Goal: Information Seeking & Learning: Learn about a topic

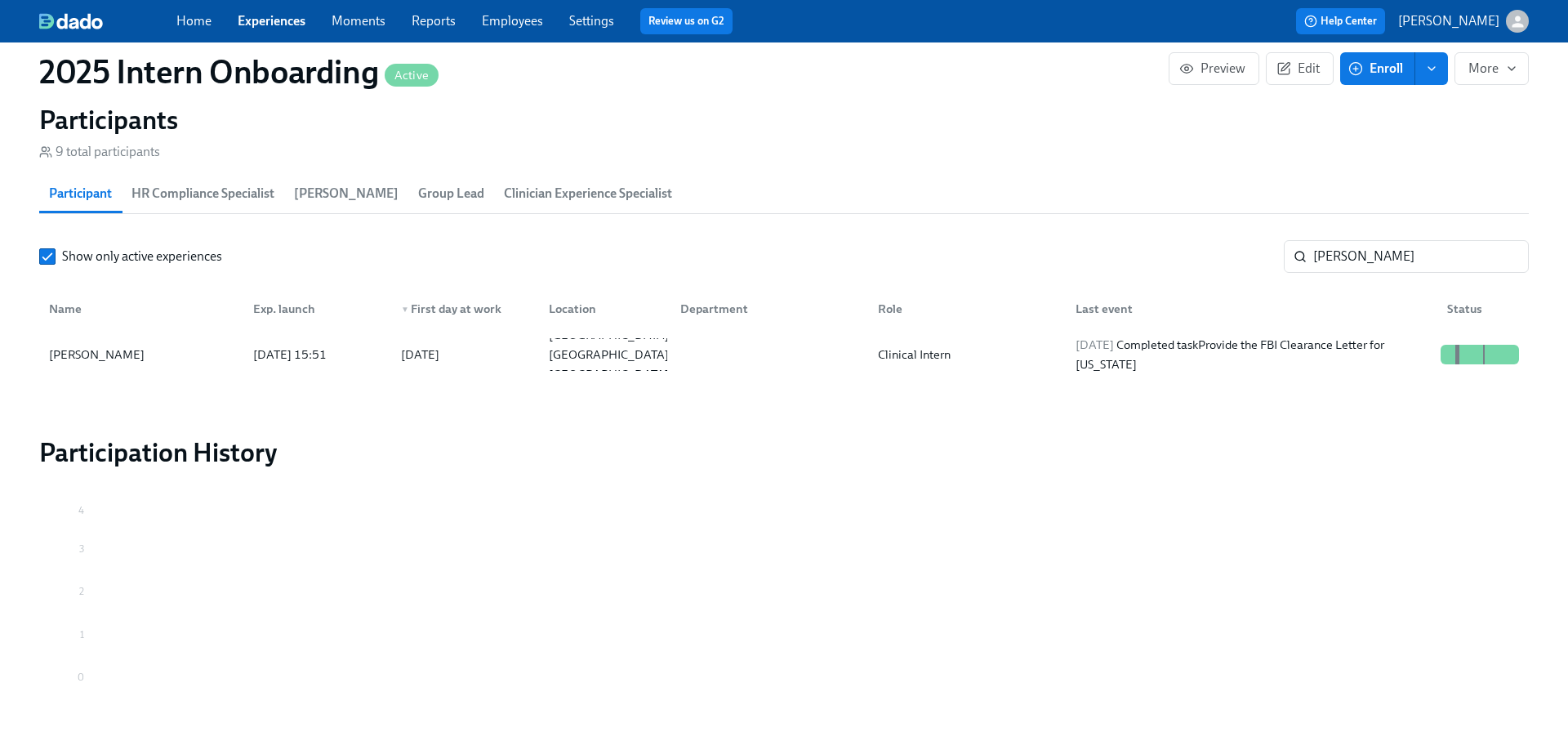
scroll to position [0, 4175]
click at [1377, 255] on input "leigh" at bounding box center [1421, 256] width 215 height 33
type input "[PERSON_NAME]"
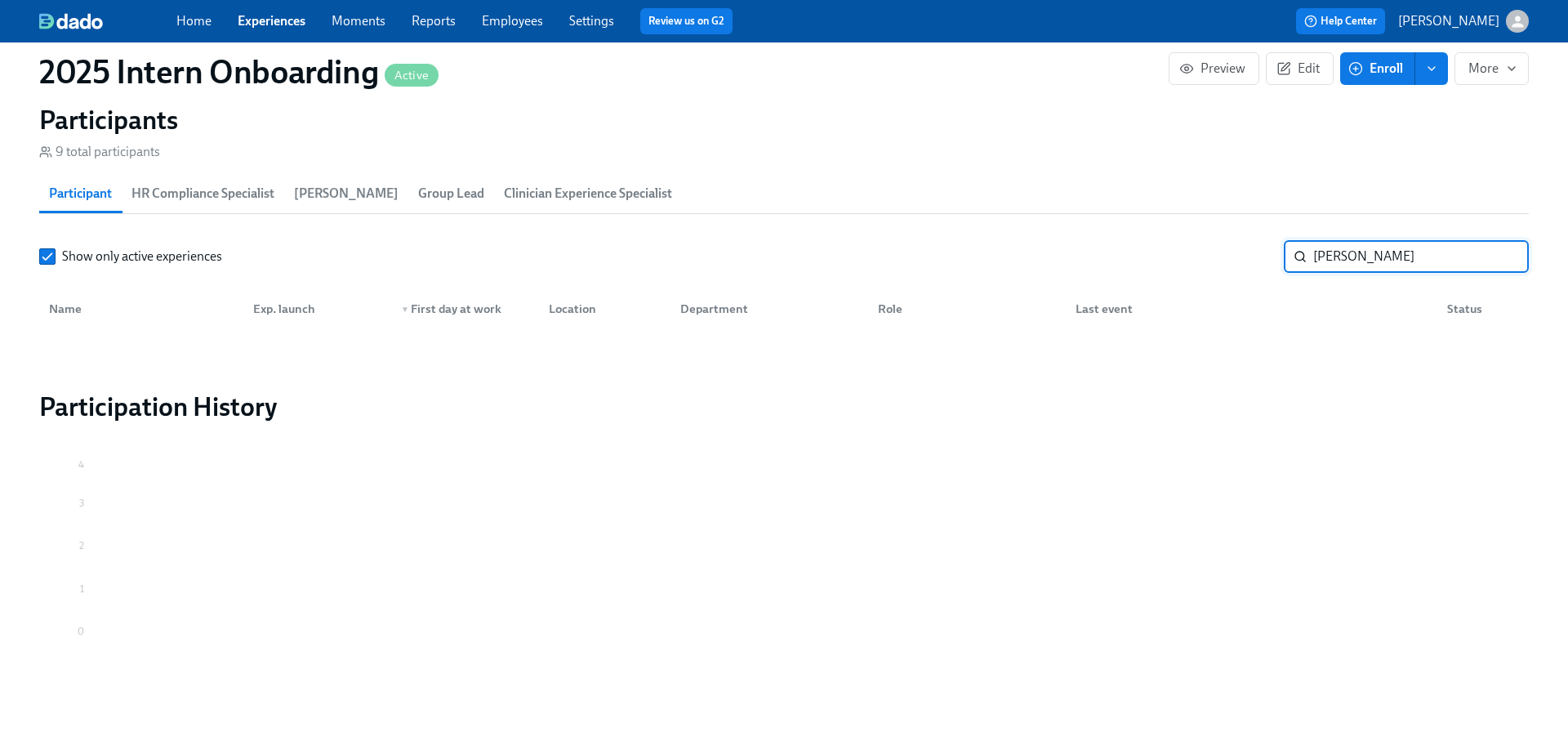
click at [1507, 260] on input "theus" at bounding box center [1421, 256] width 215 height 33
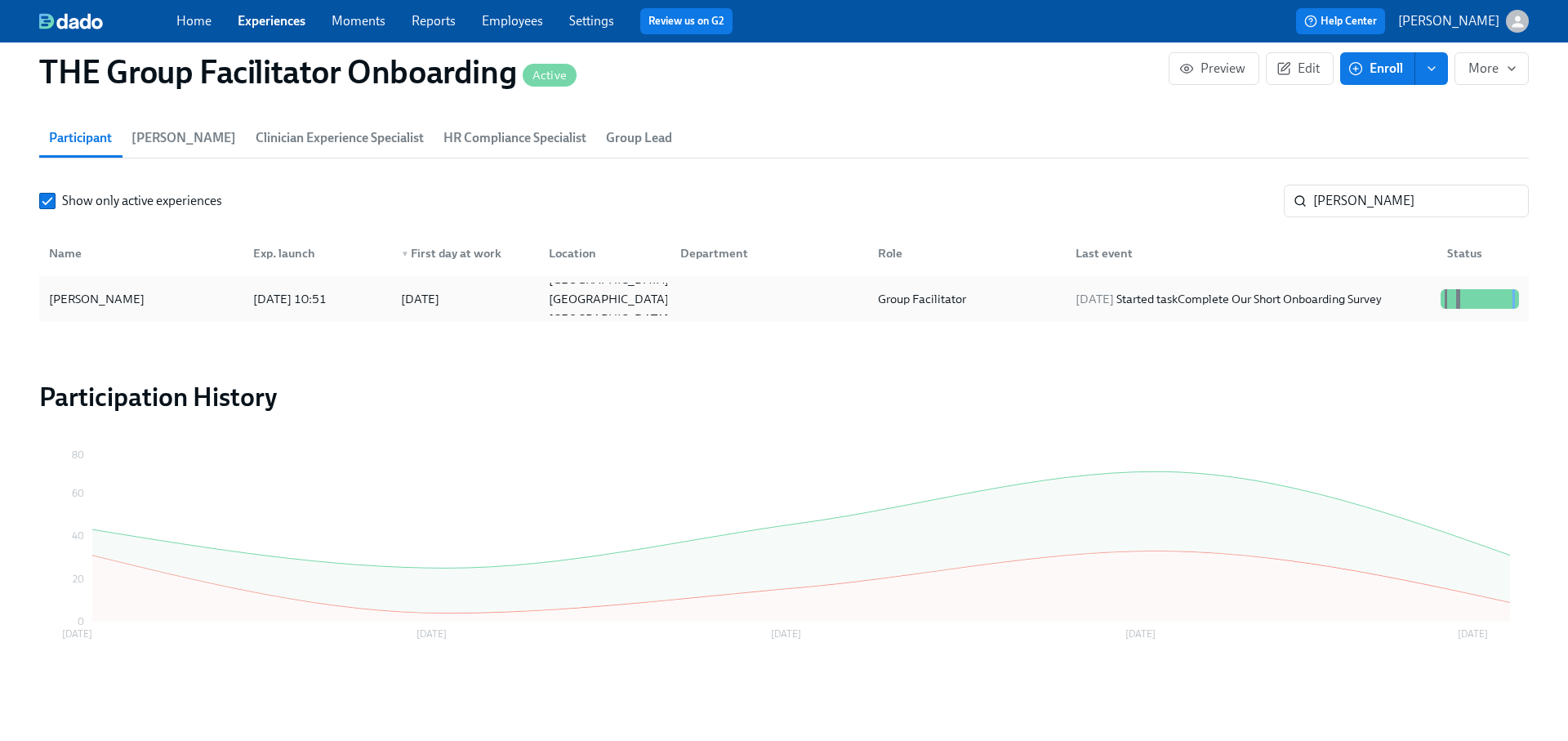
scroll to position [0, 23789]
click at [1352, 198] on input "patrick h" at bounding box center [1421, 200] width 215 height 33
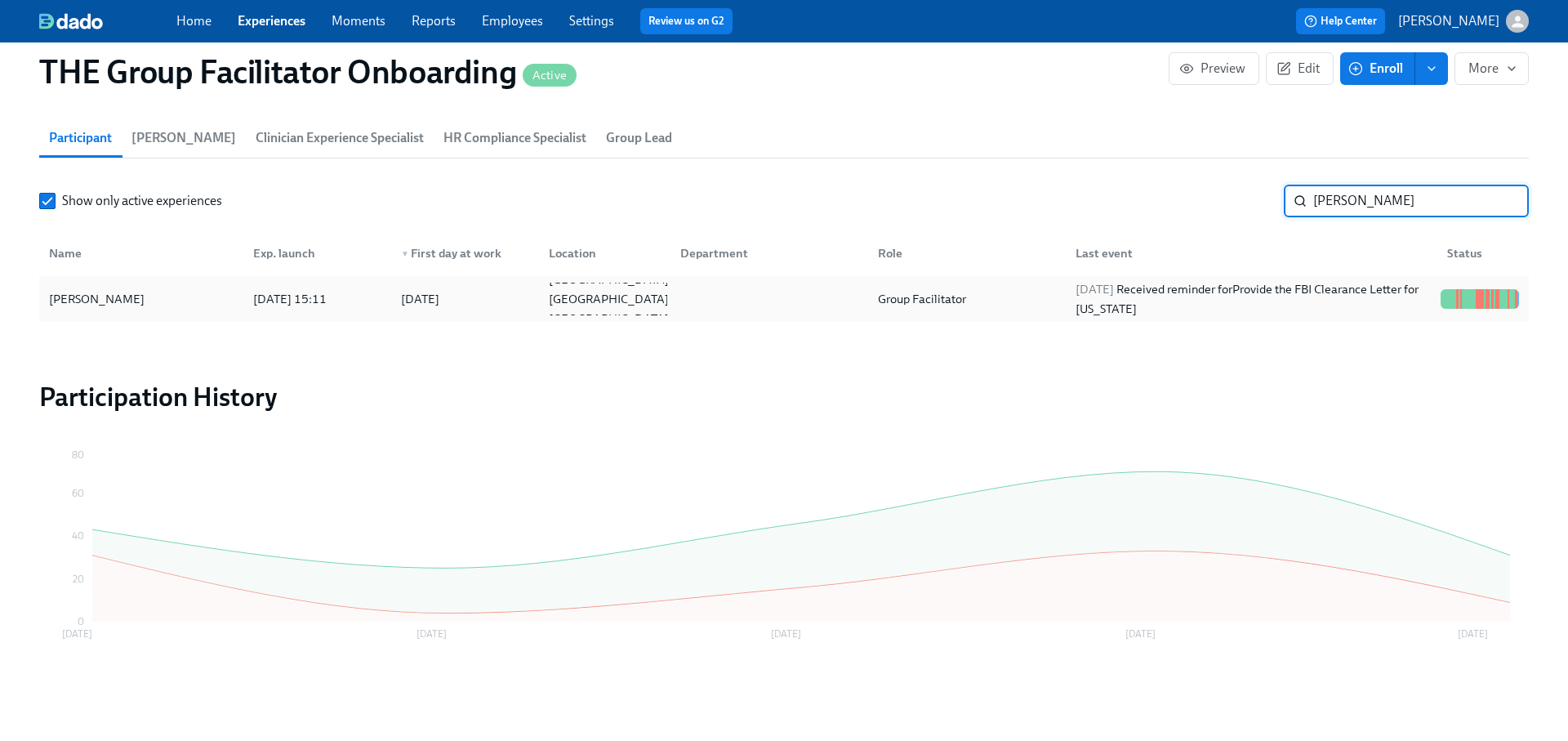
type input "theus"
click at [1331, 292] on div "2025/09/16 Received reminder for Provide the FBI Clearance Letter for Pennsylva…" at bounding box center [1252, 299] width 365 height 40
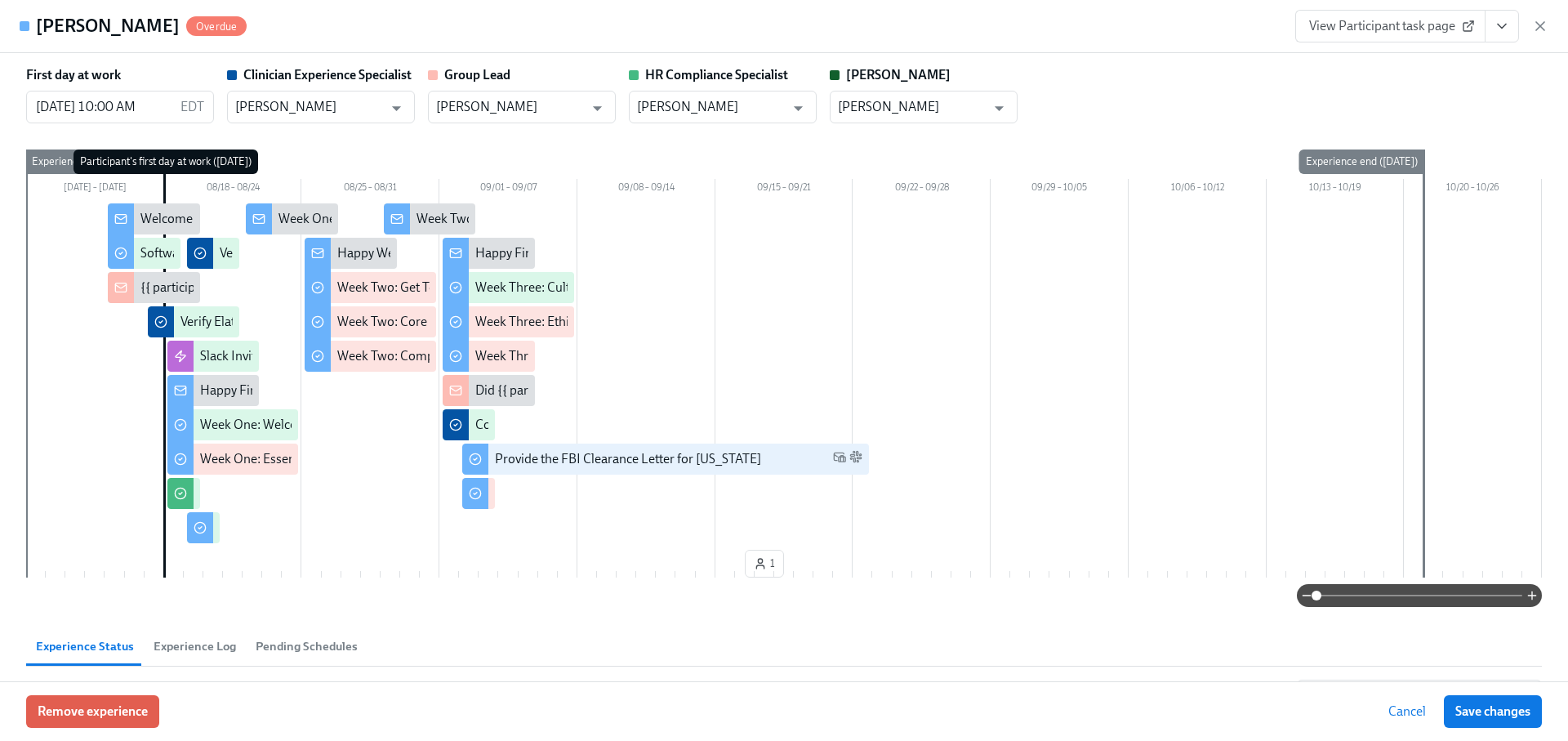
click at [1500, 31] on icon "View task page" at bounding box center [1502, 25] width 16 height 16
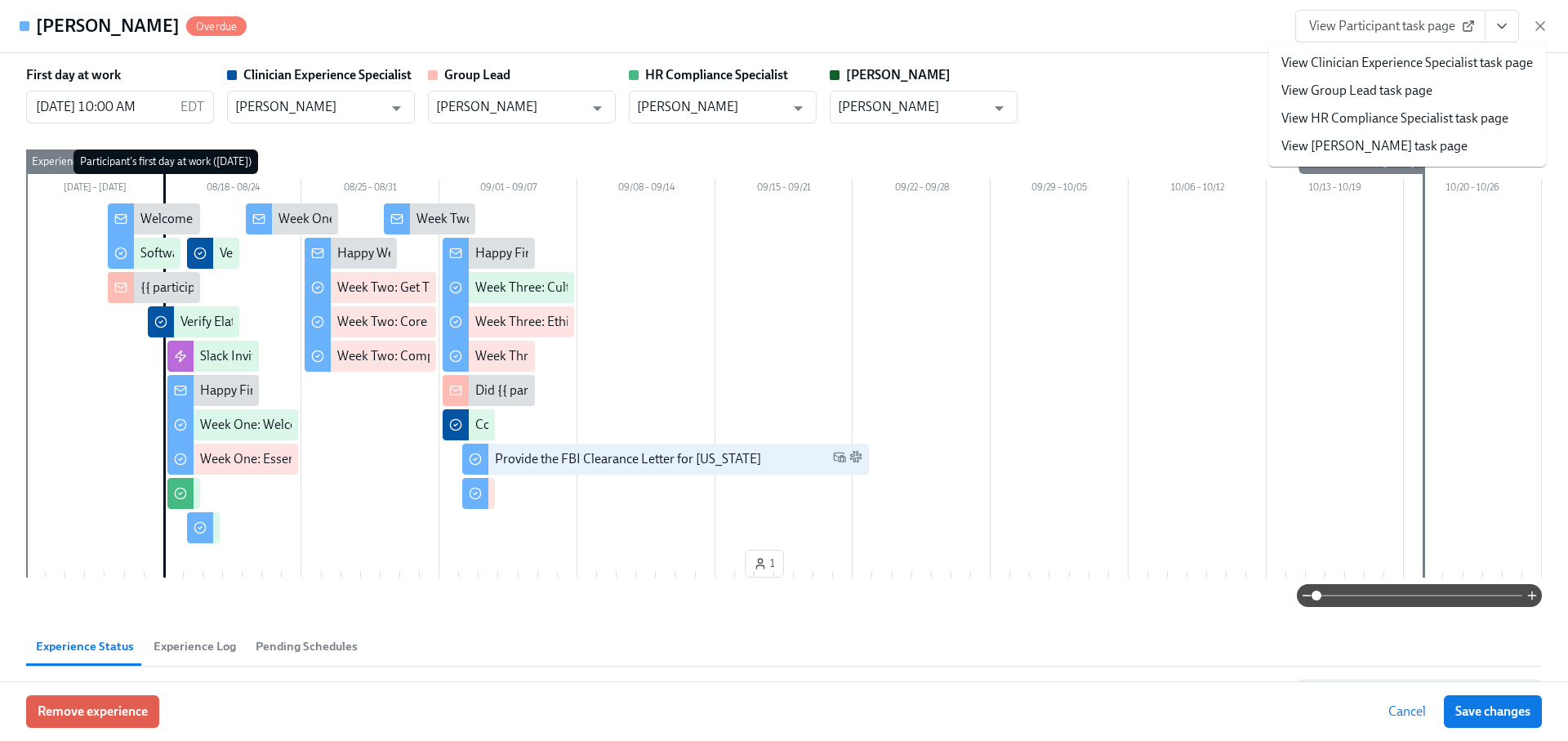
click at [1419, 119] on link "View HR Compliance Specialist task page" at bounding box center [1395, 118] width 227 height 18
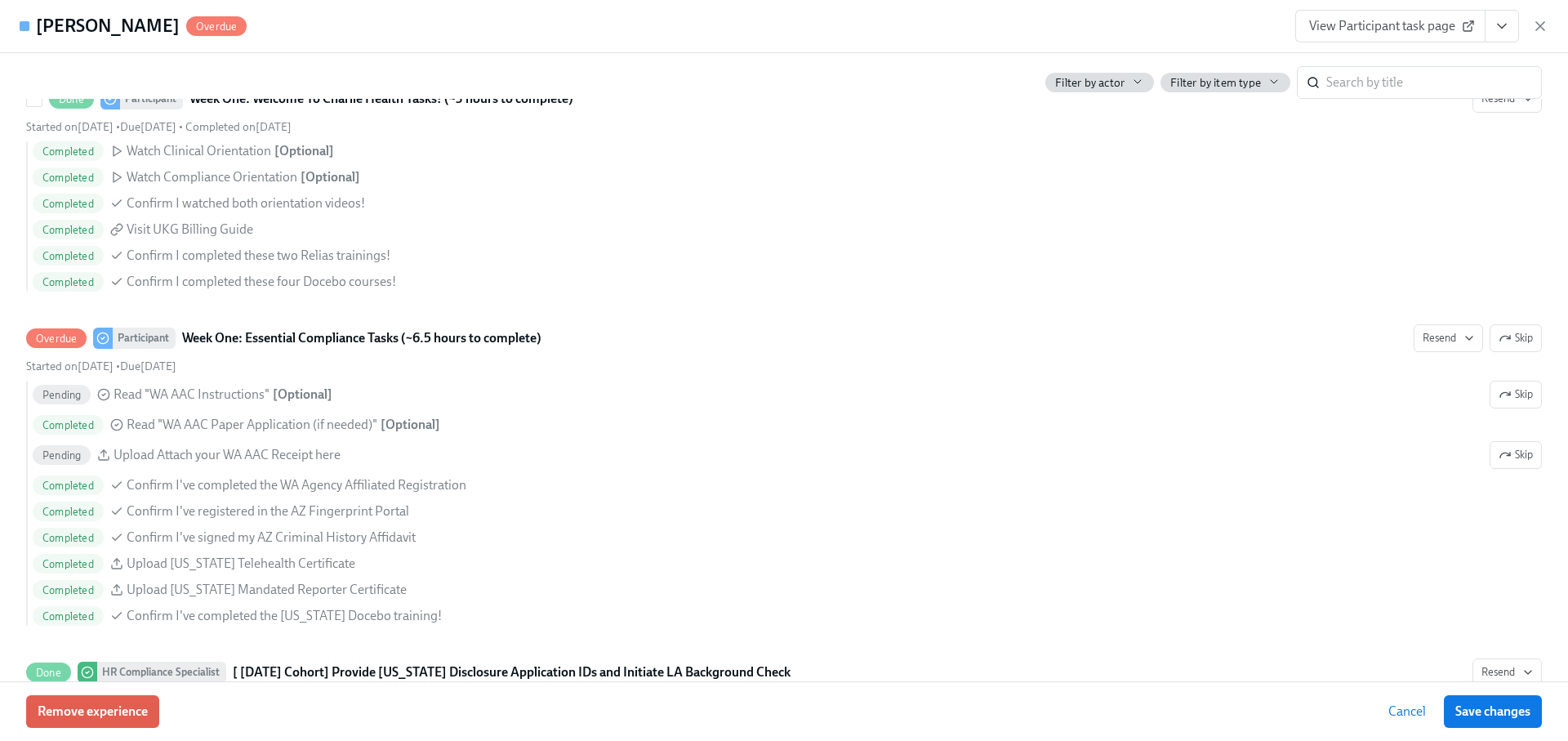
scroll to position [1236, 0]
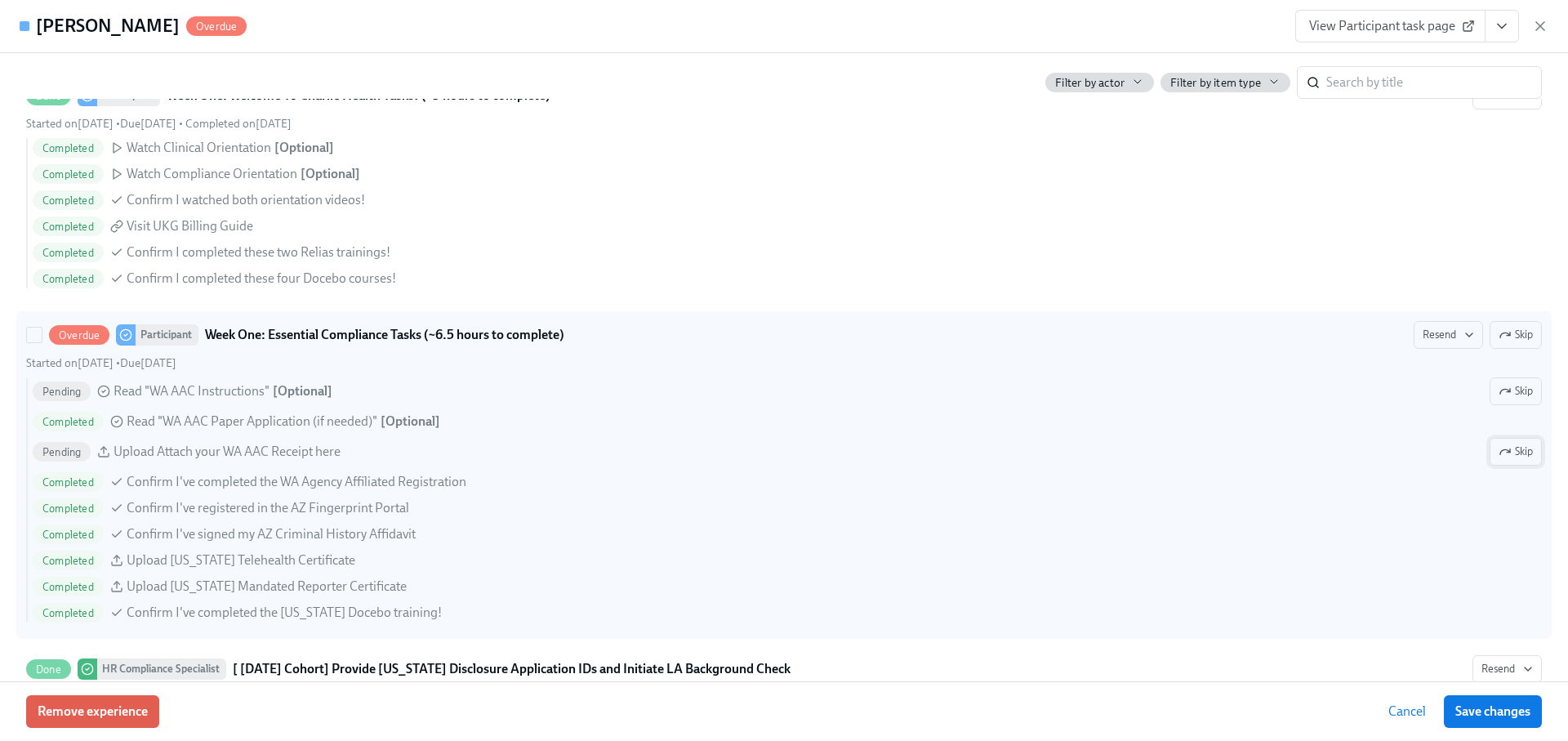
click at [1517, 443] on span "Skip" at bounding box center [1516, 451] width 34 height 16
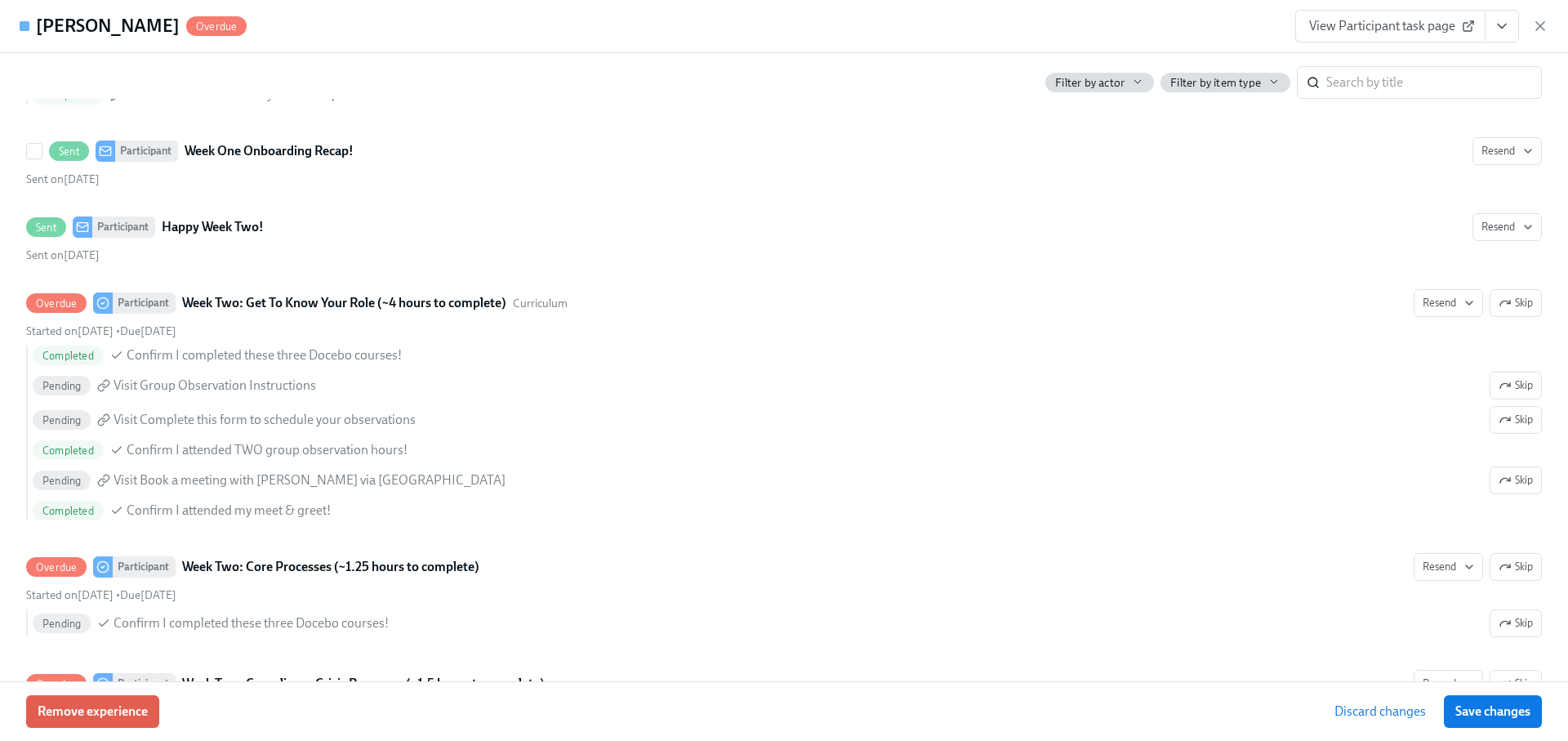
scroll to position [2111, 0]
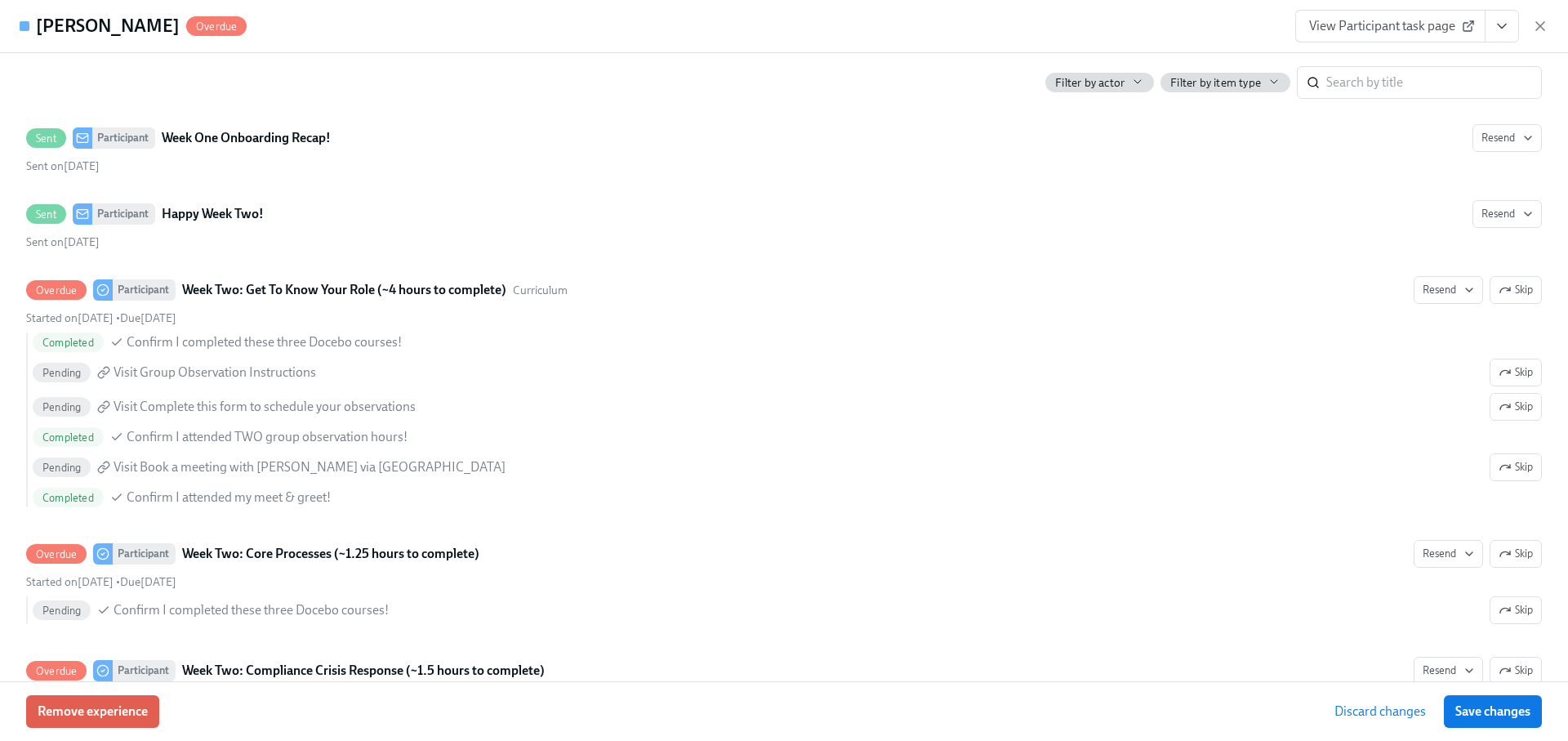
click at [1422, 21] on span "View Participant task page" at bounding box center [1390, 25] width 162 height 16
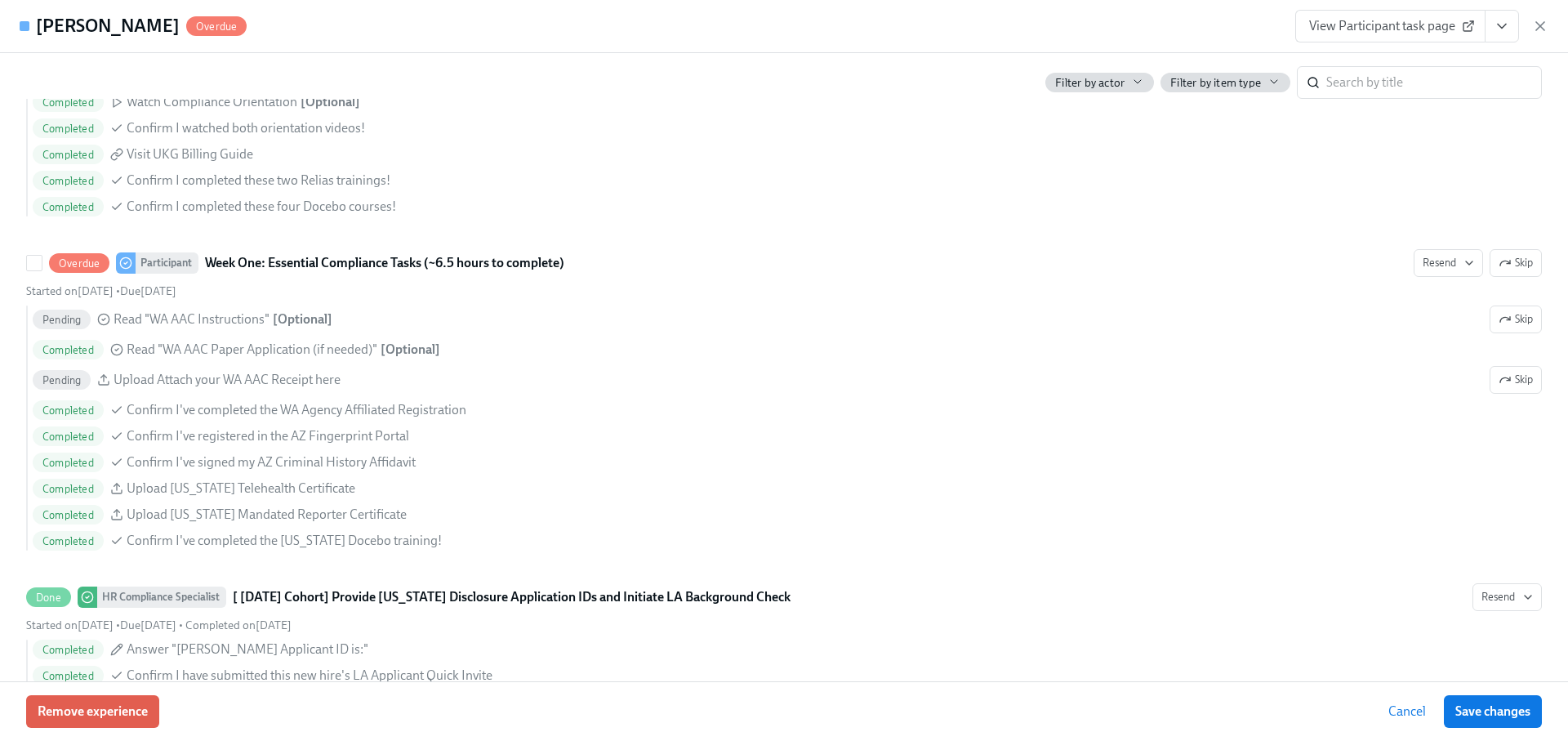
scroll to position [1310, 0]
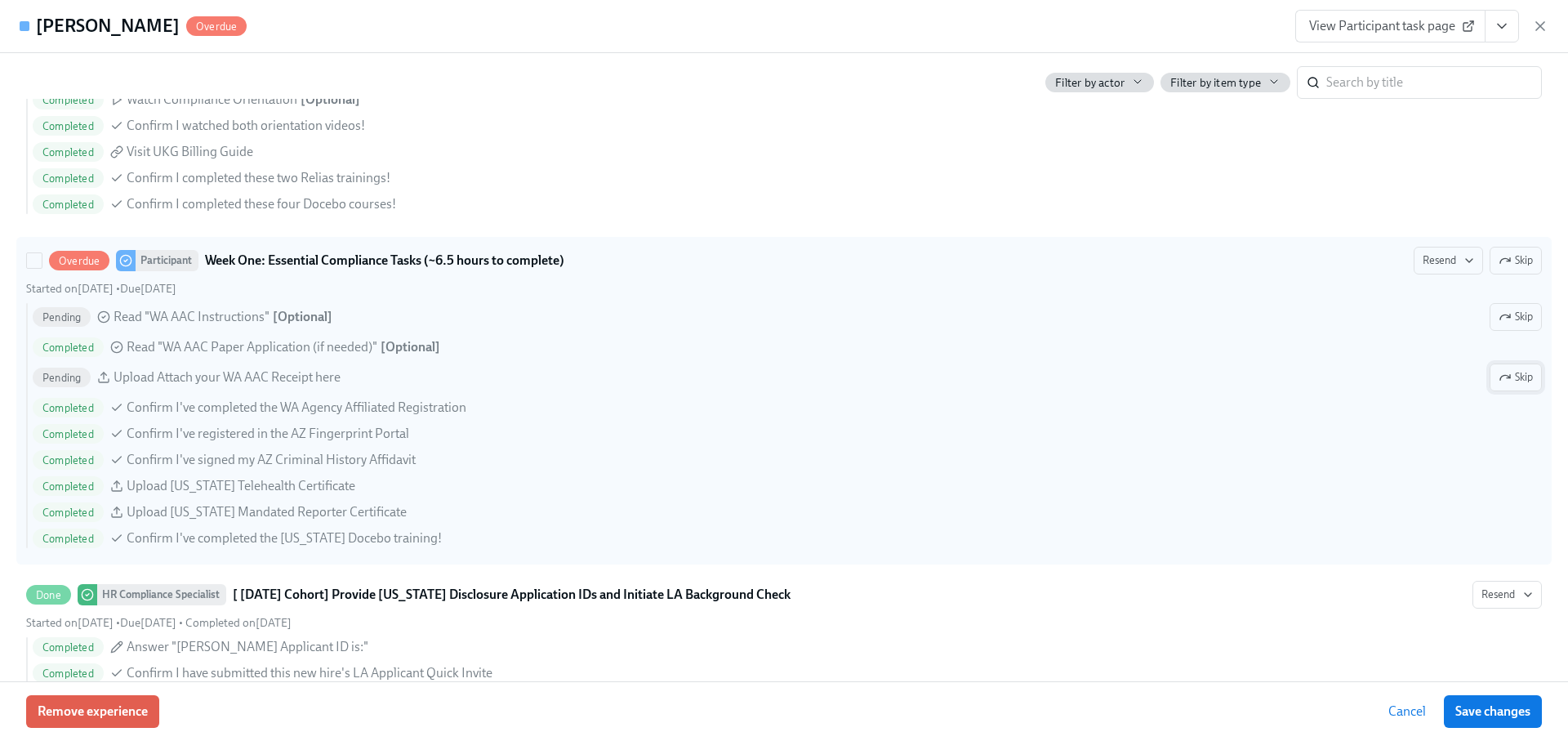
click at [1514, 370] on span "Skip" at bounding box center [1516, 377] width 34 height 16
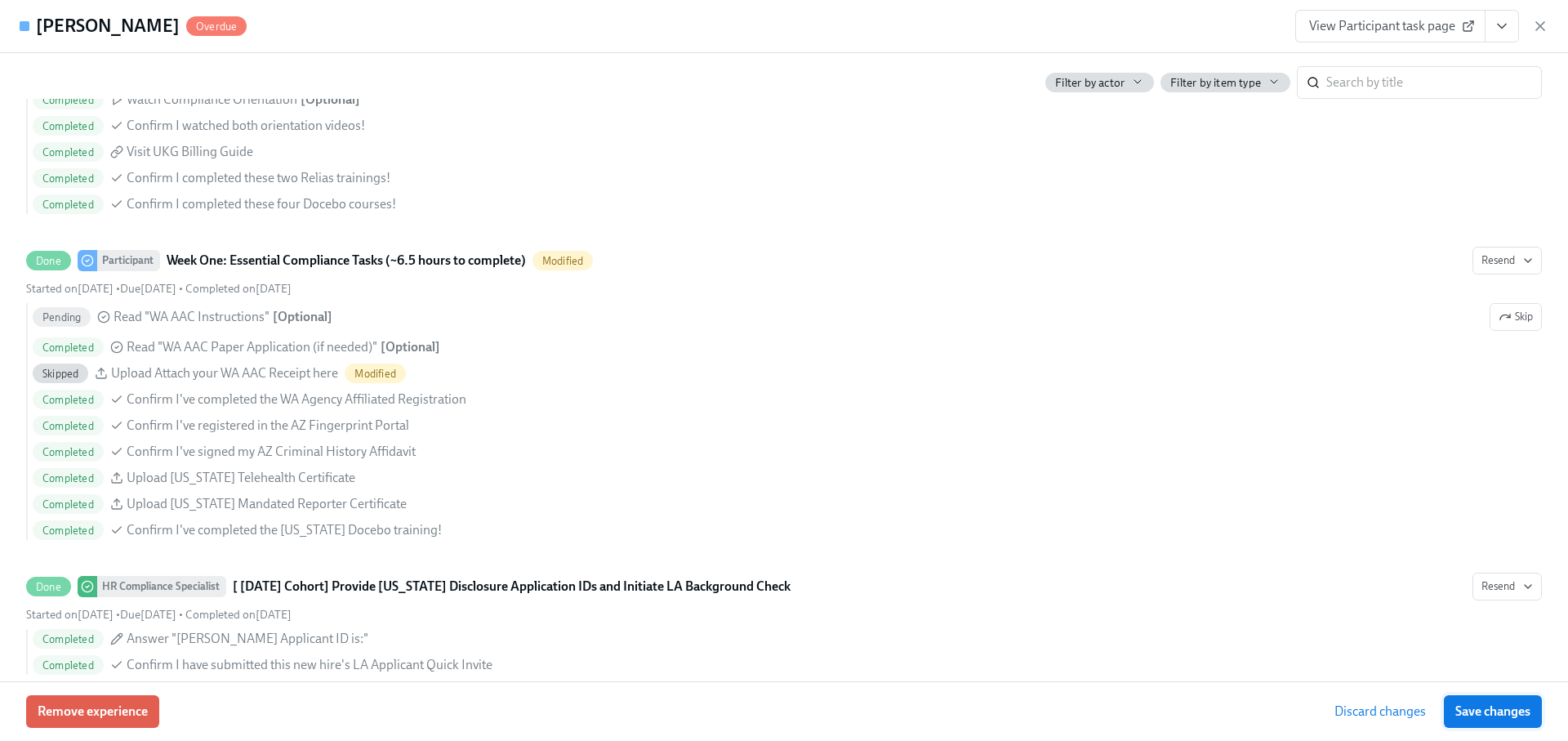
click at [1469, 708] on span "Save changes" at bounding box center [1492, 711] width 75 height 16
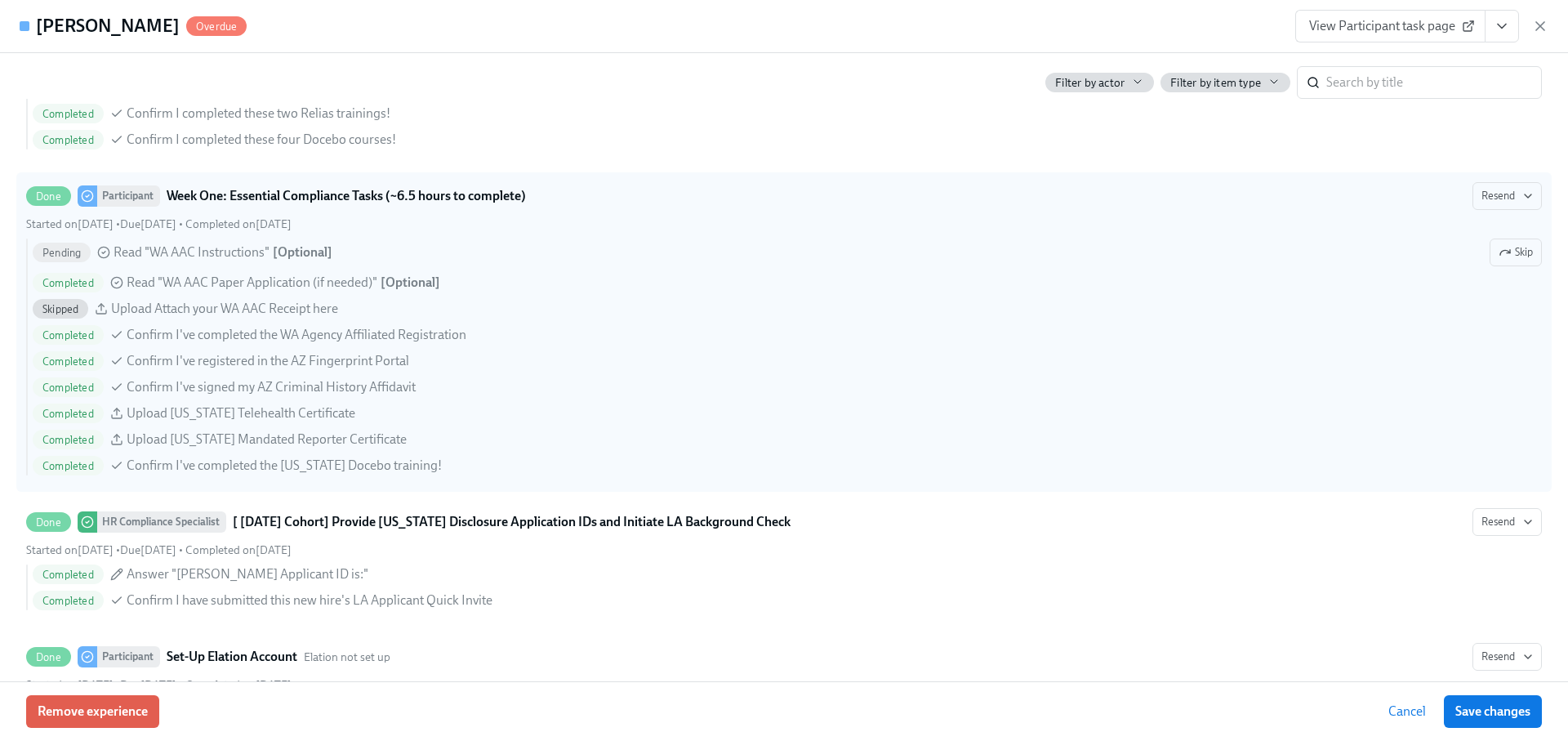
scroll to position [0, 0]
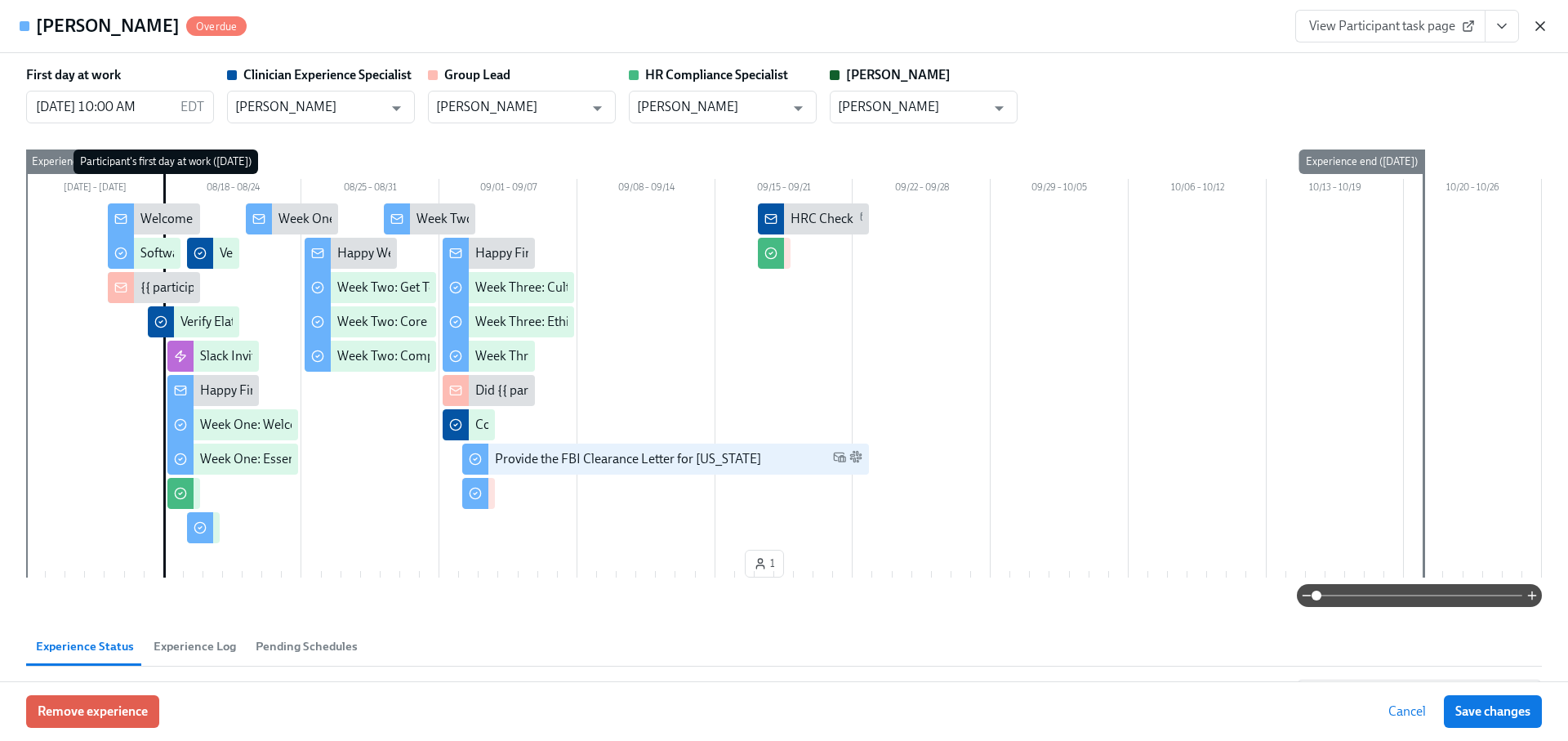
click at [1539, 26] on icon "button" at bounding box center [1540, 26] width 8 height 8
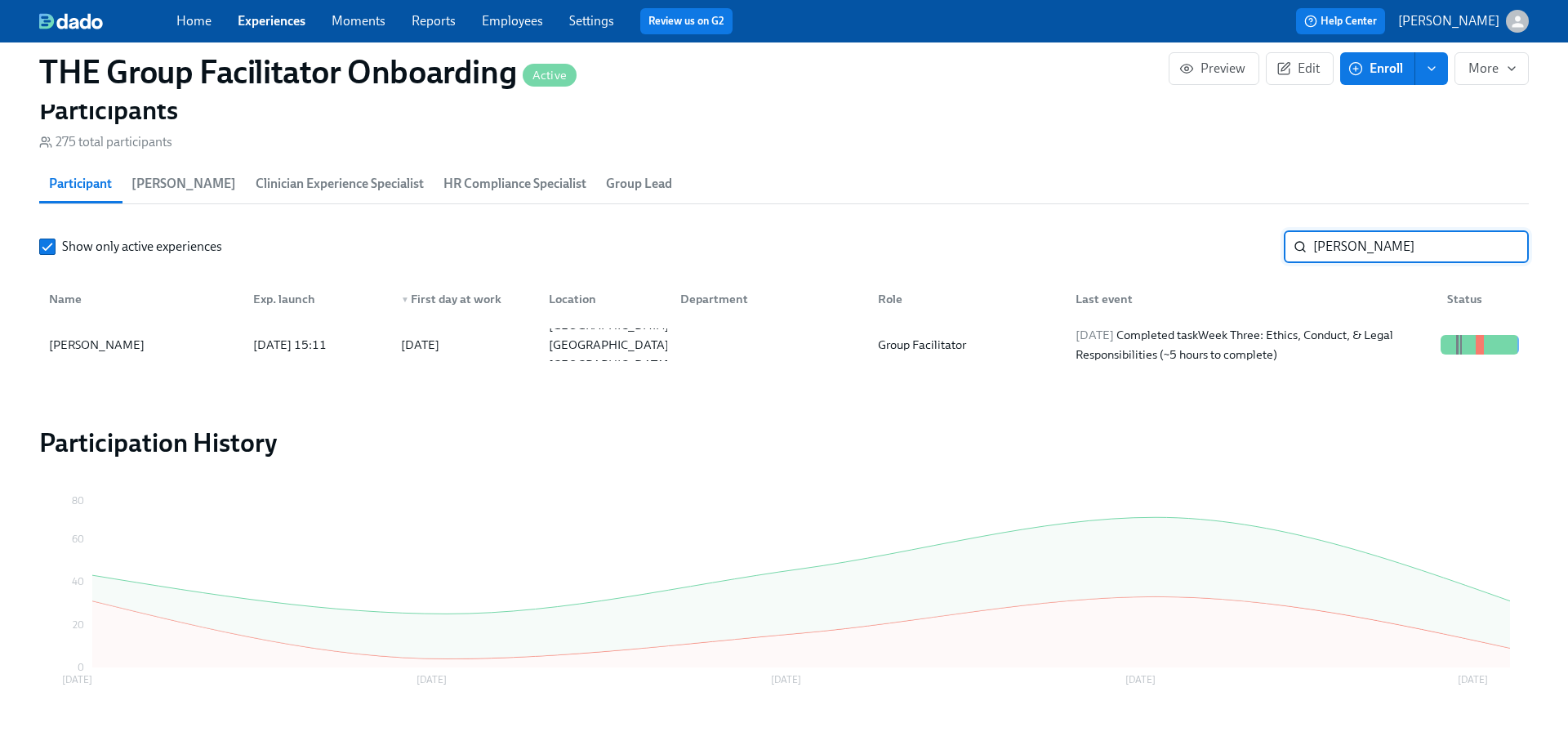
click at [1501, 245] on input "theus" at bounding box center [1421, 246] width 215 height 33
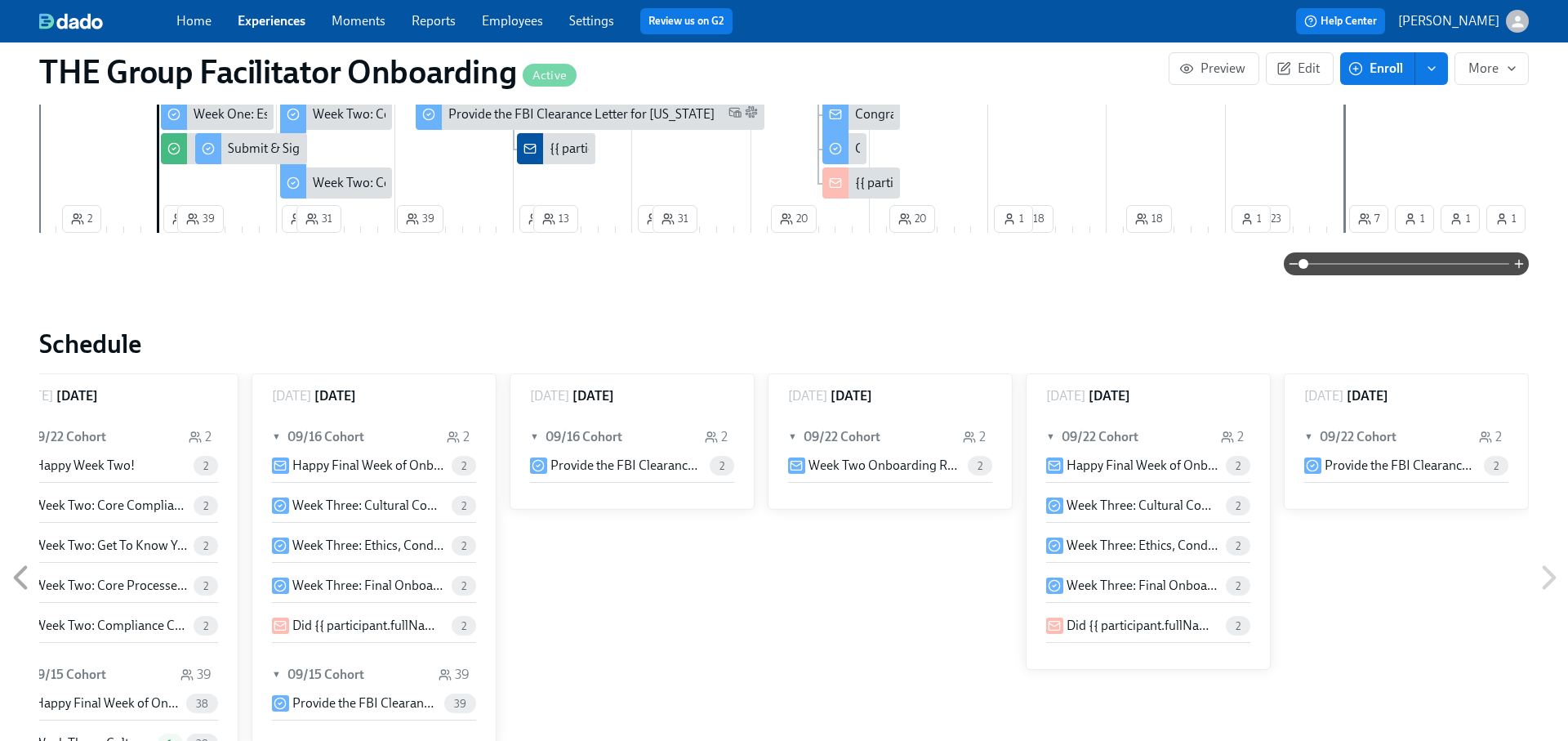
scroll to position [331, 0]
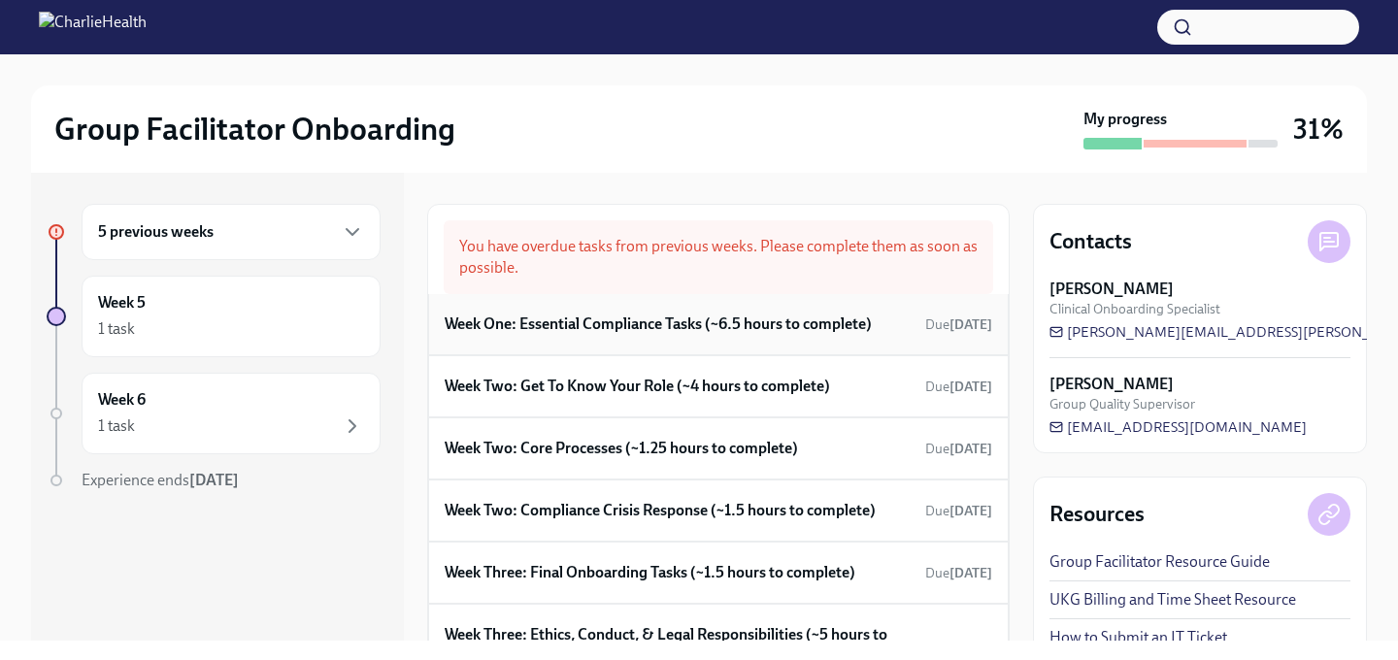
click at [688, 327] on h6 "Week One: Essential Compliance Tasks (~6.5 hours to complete)" at bounding box center [658, 324] width 427 height 21
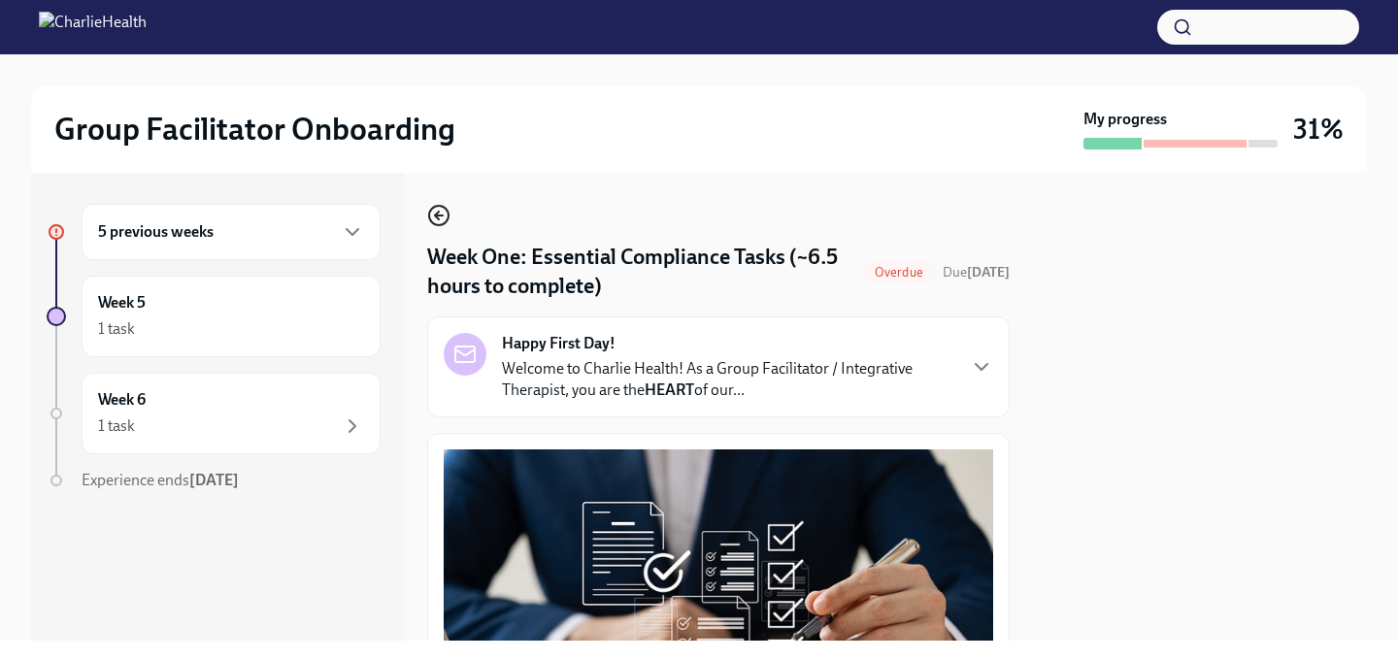
click at [441, 209] on icon "button" at bounding box center [438, 215] width 23 height 23
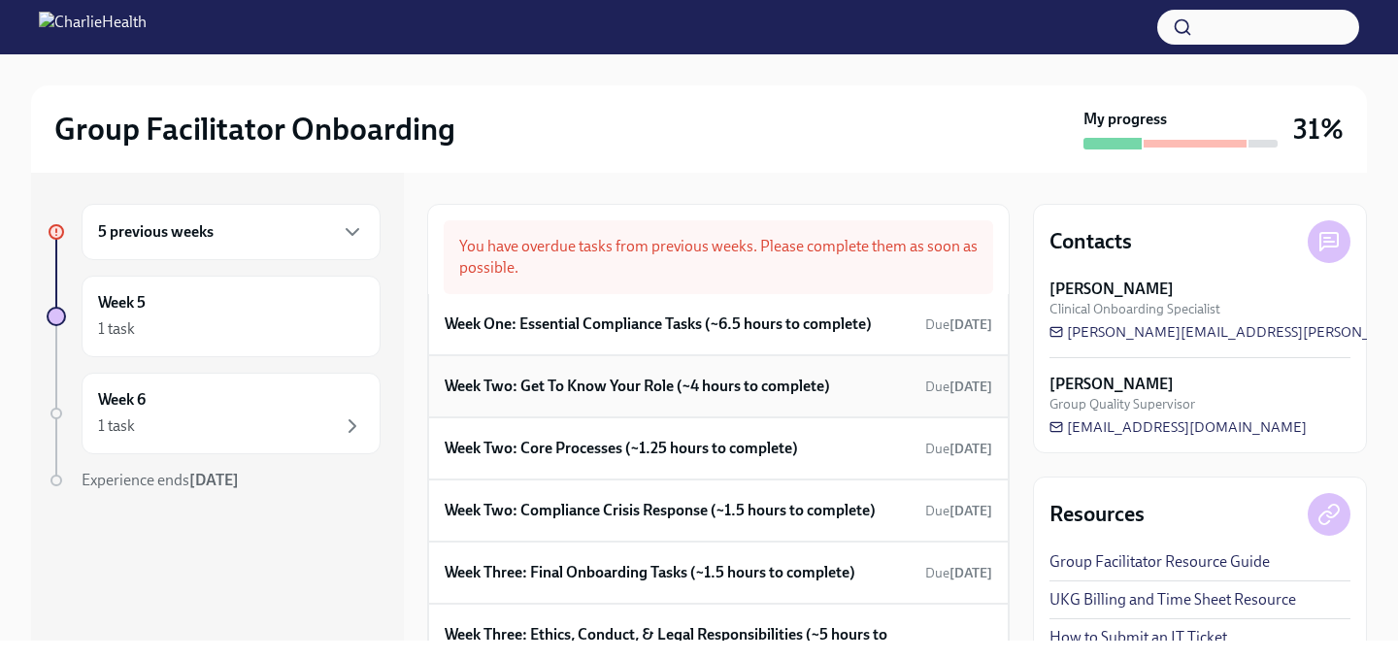
click at [583, 384] on h6 "Week Two: Get To Know Your Role (~4 hours to complete)" at bounding box center [637, 386] width 385 height 21
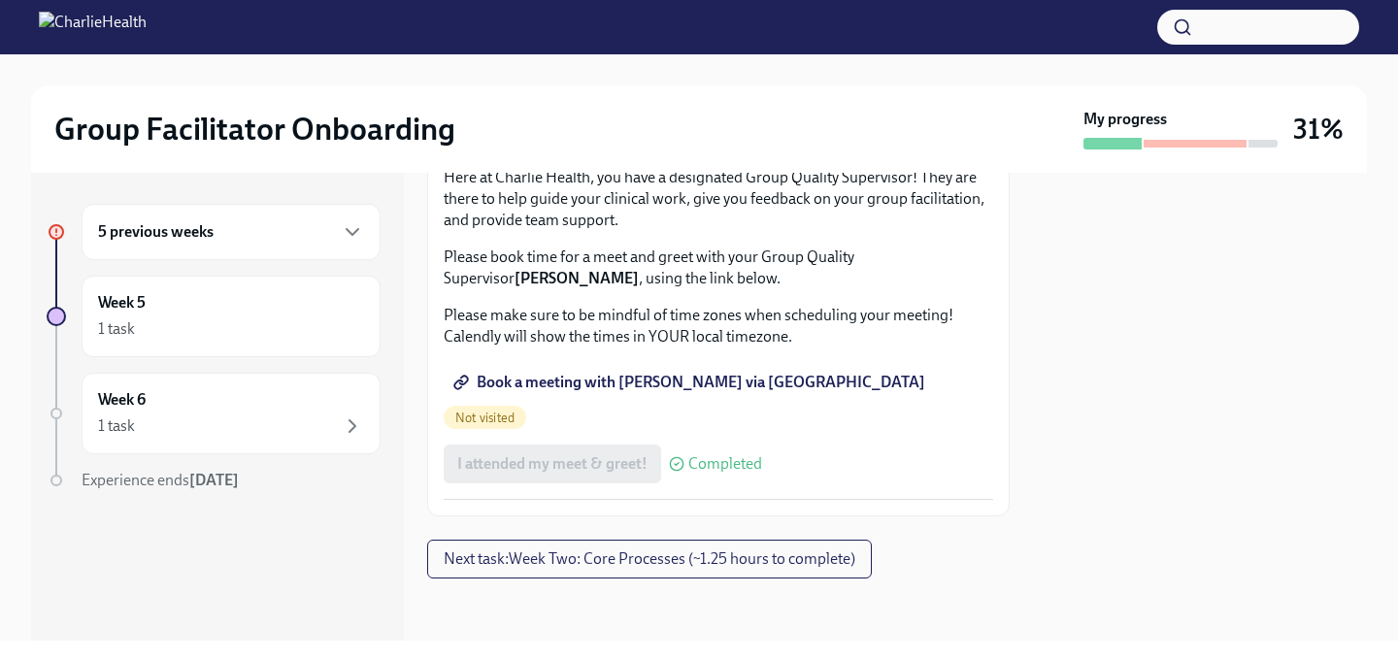
scroll to position [1710, 0]
click at [567, 31] on span "Complete this form to schedule your observations" at bounding box center [633, 21] width 353 height 19
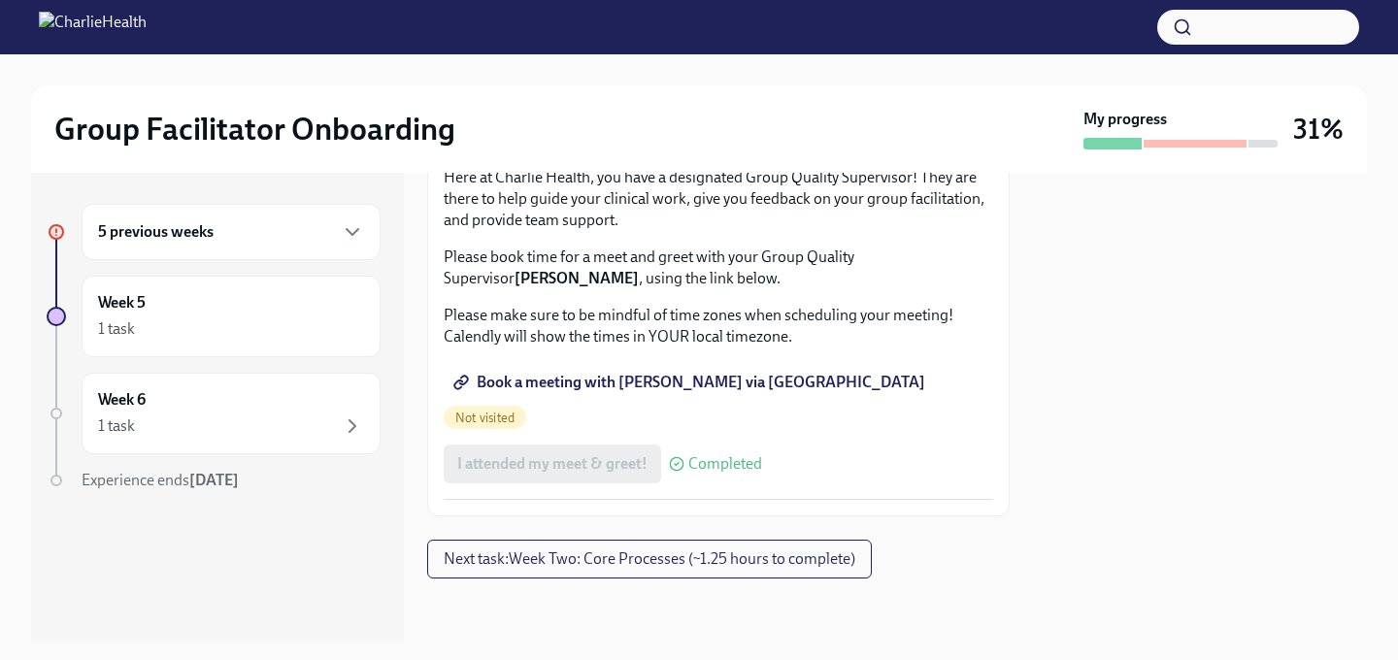
click at [618, 392] on span "Book a meeting with Itoro via Calendly" at bounding box center [691, 382] width 468 height 19
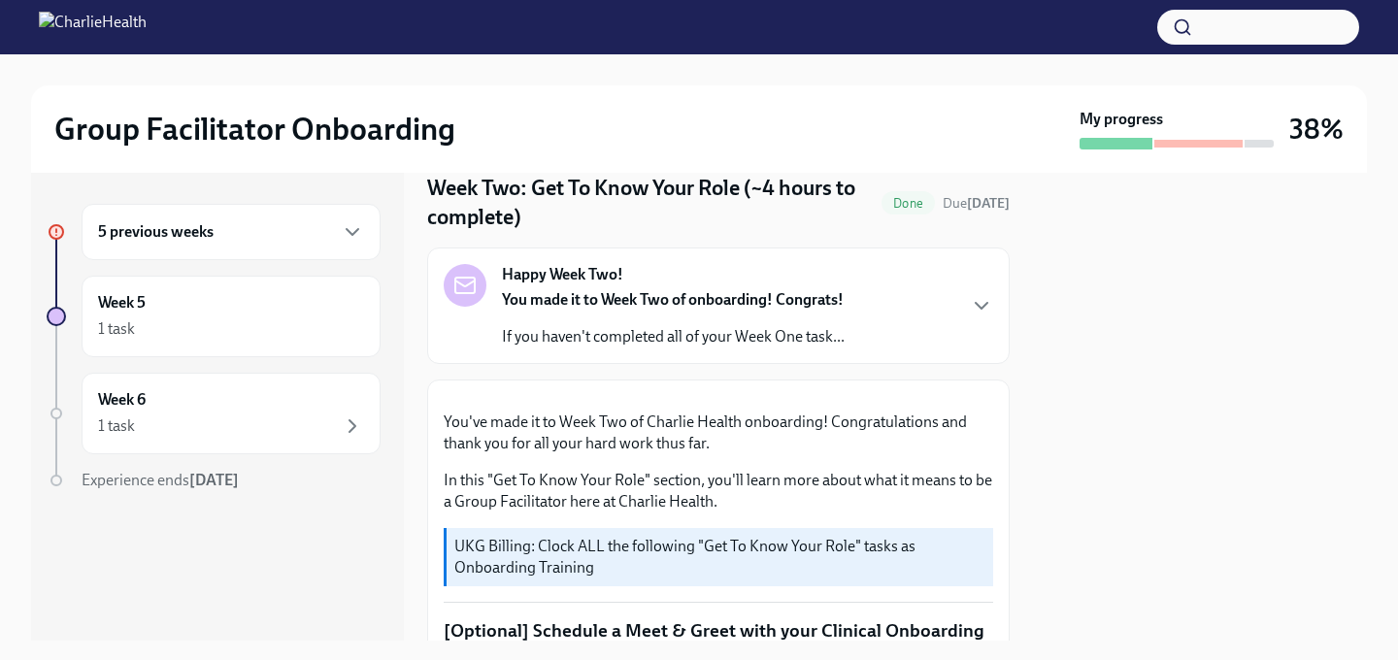
scroll to position [0, 0]
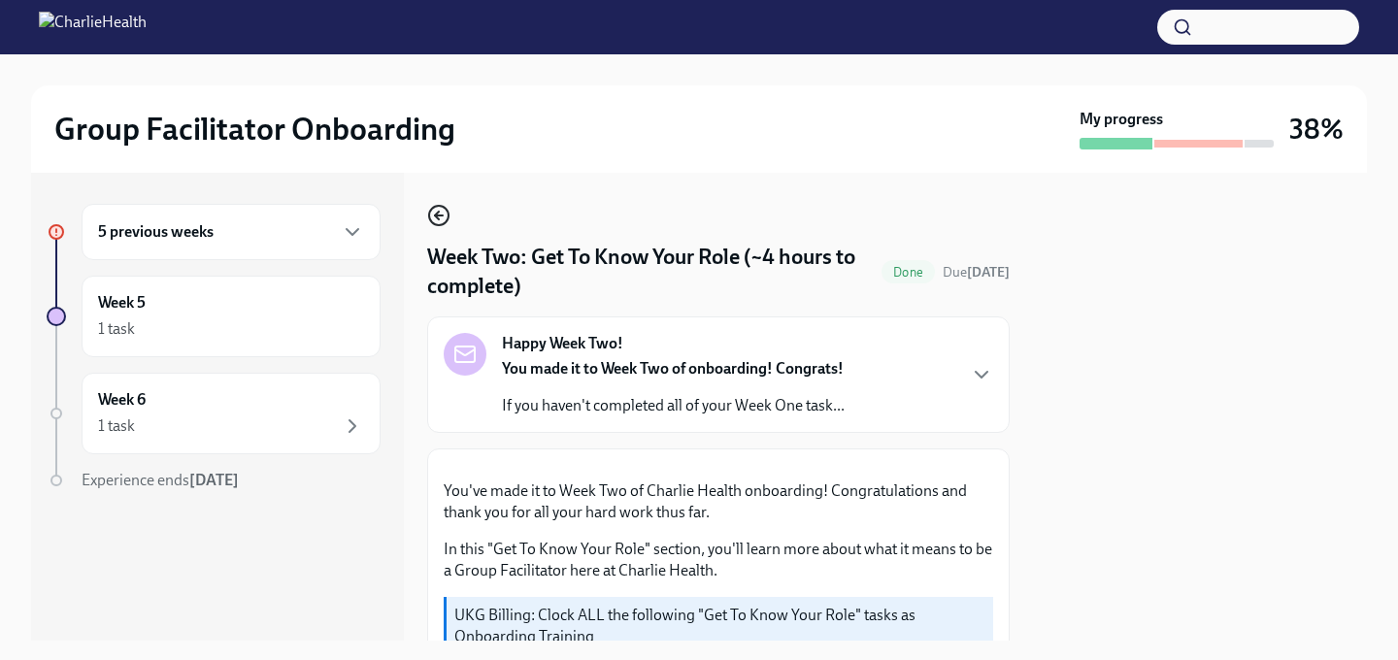
click at [437, 207] on icon "button" at bounding box center [438, 215] width 23 height 23
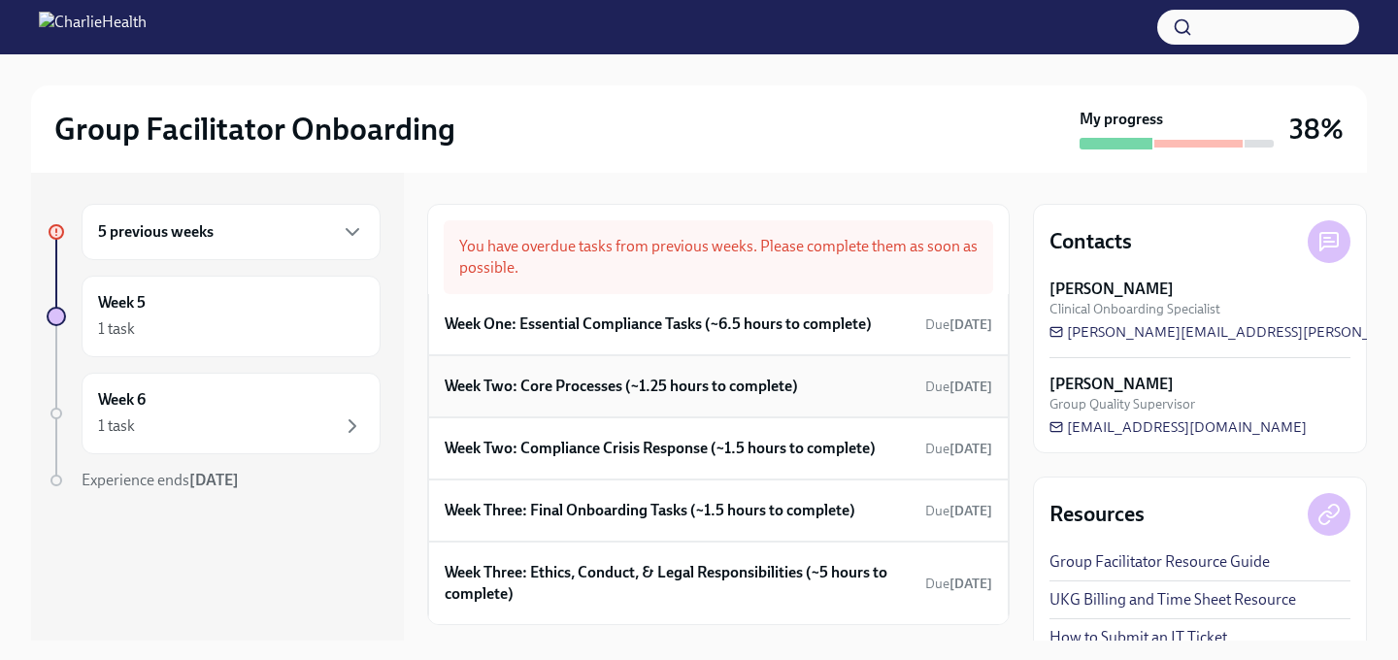
click at [606, 387] on h6 "Week Two: Core Processes (~1.25 hours to complete)" at bounding box center [621, 386] width 353 height 21
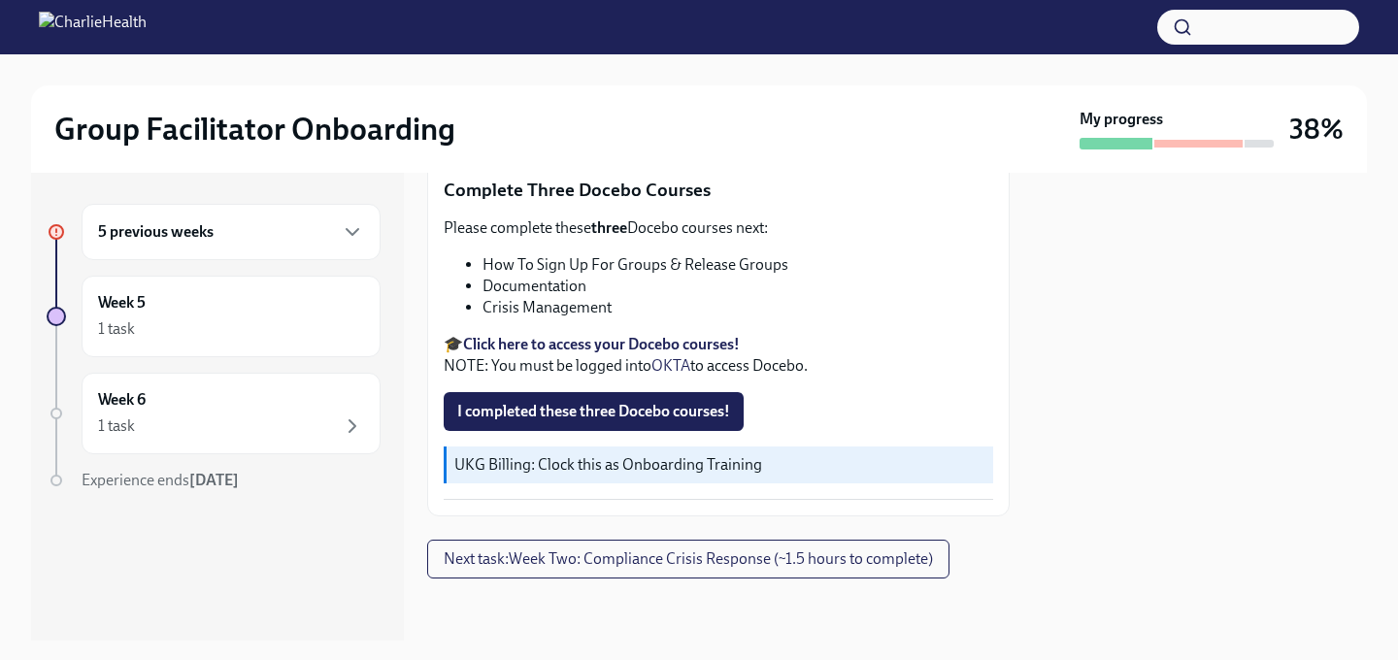
scroll to position [736, 0]
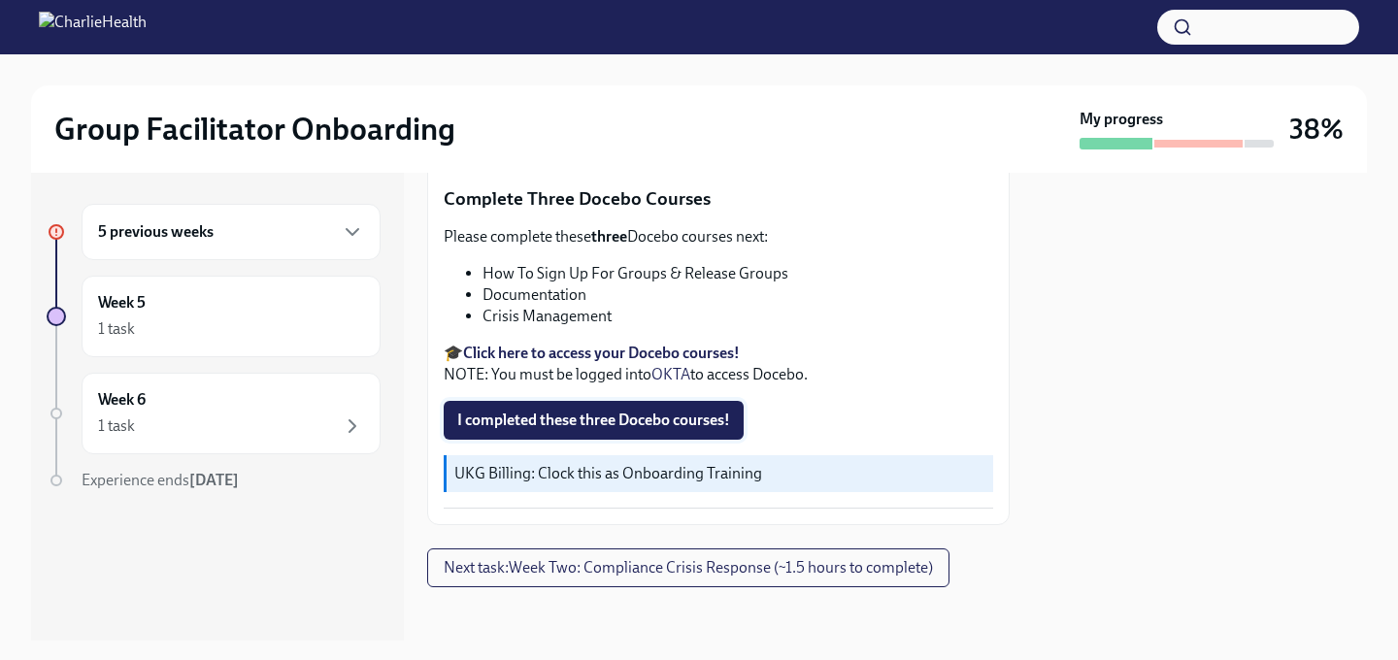
click at [600, 416] on span "I completed these three Docebo courses!" at bounding box center [593, 420] width 273 height 19
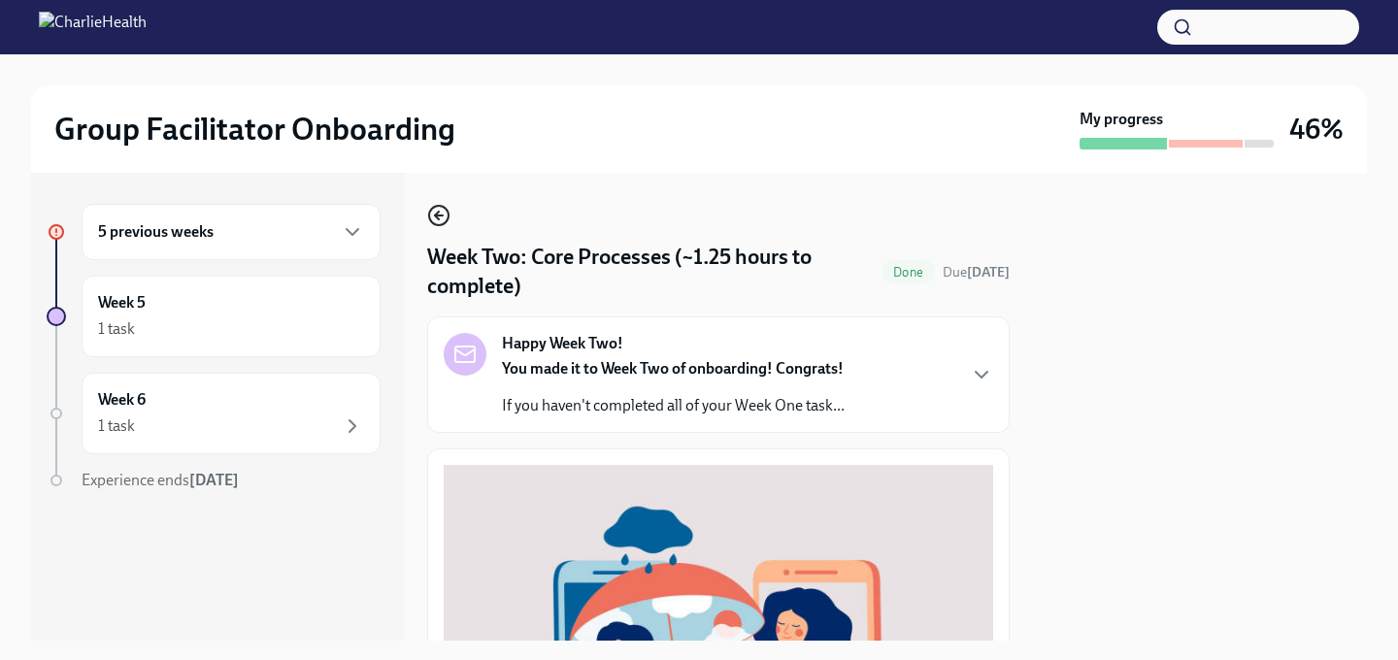
click at [439, 211] on icon "button" at bounding box center [438, 215] width 23 height 23
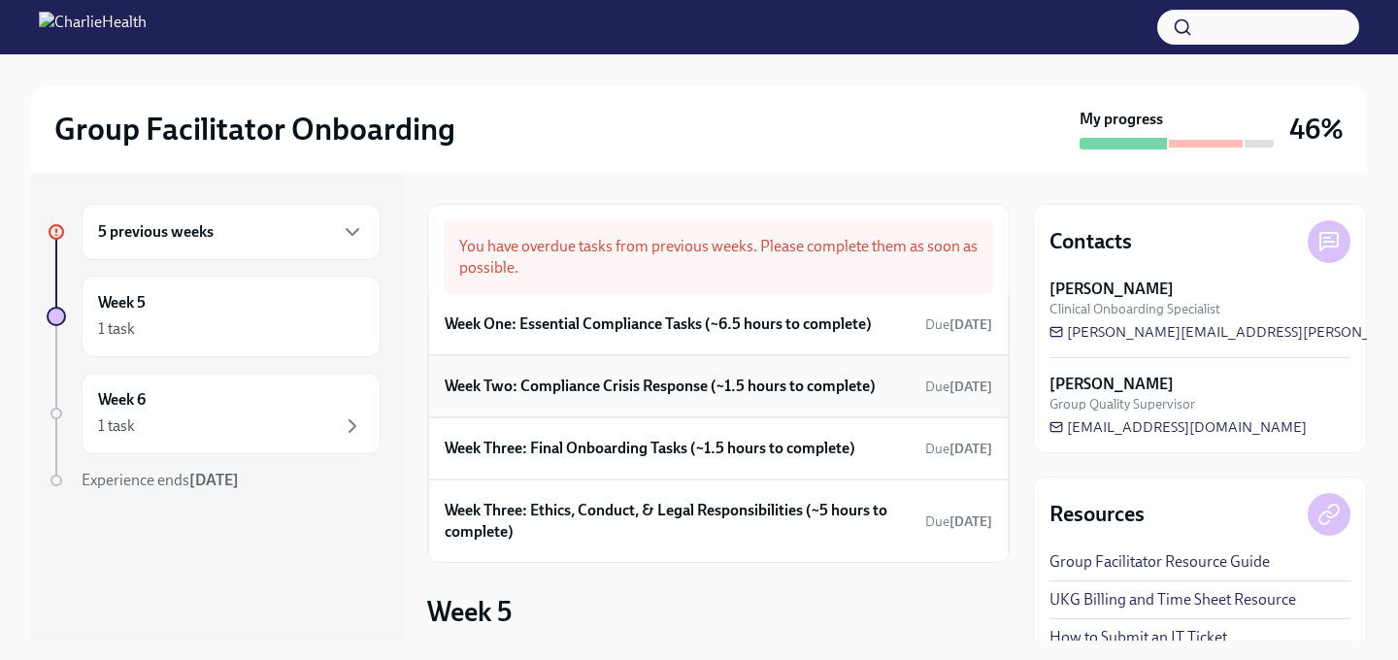
click at [597, 391] on h6 "Week Two: Compliance Crisis Response (~1.5 hours to complete)" at bounding box center [660, 386] width 431 height 21
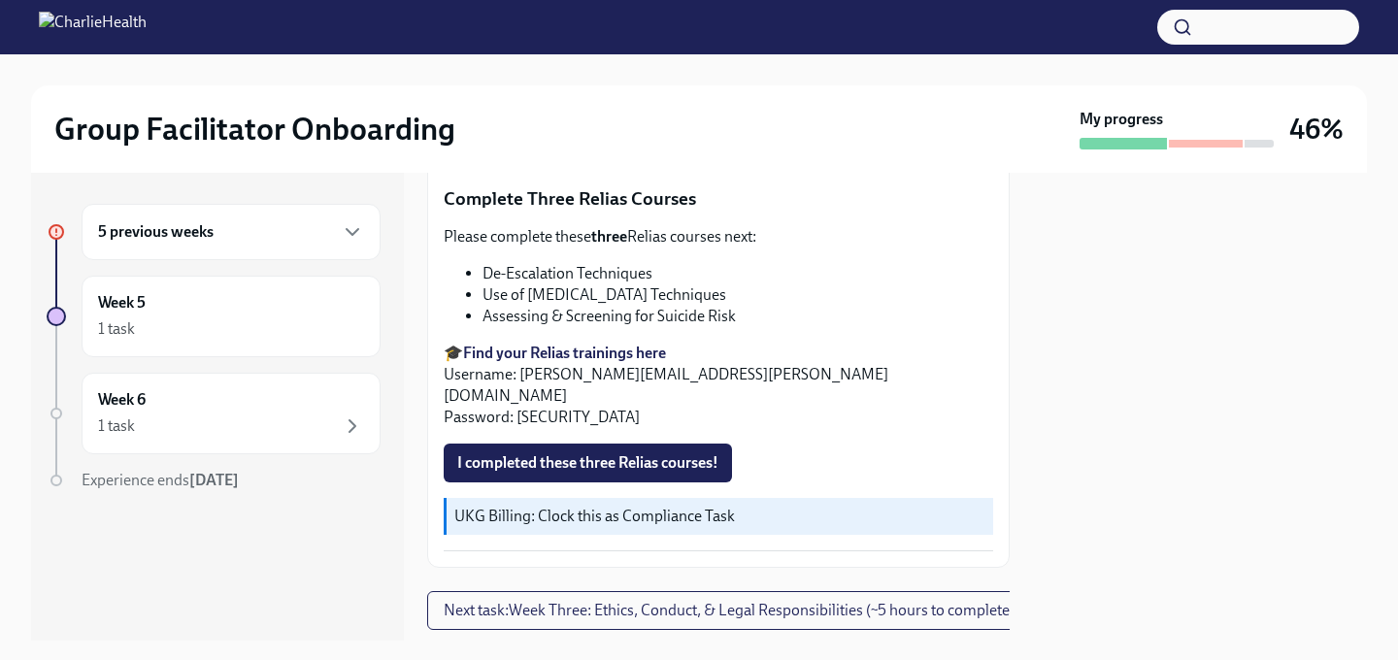
scroll to position [730, 0]
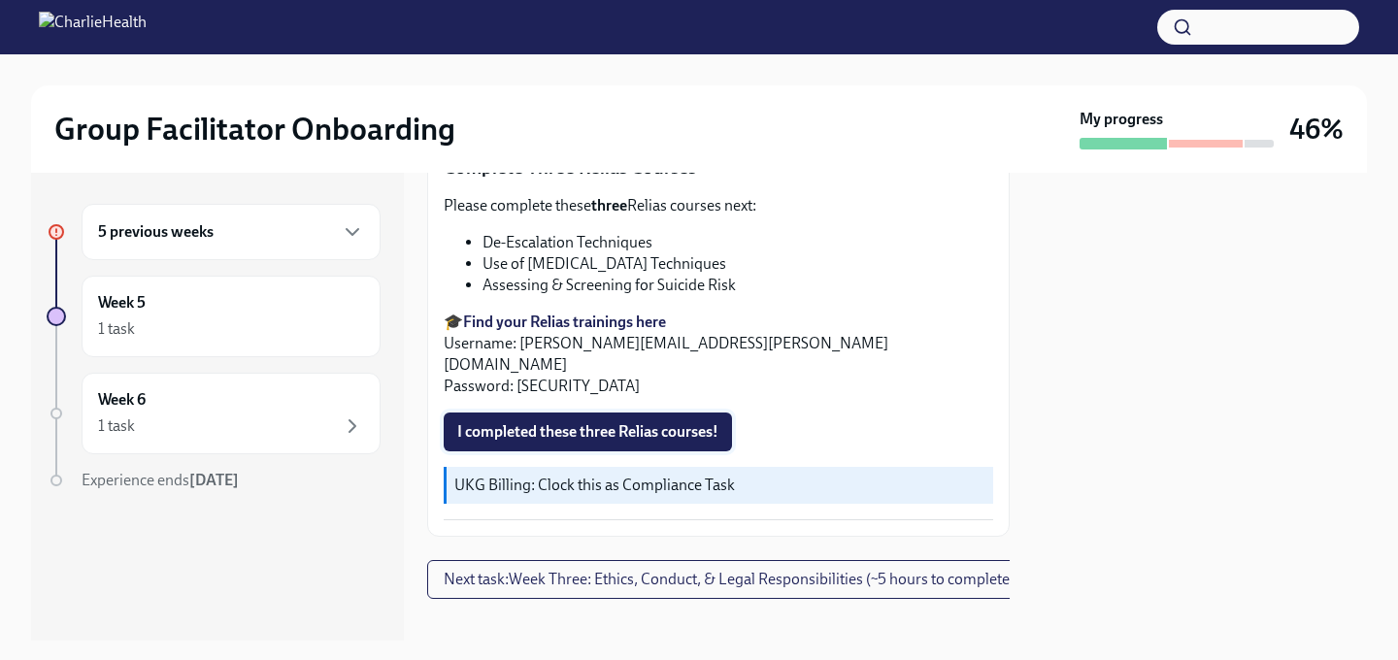
click at [504, 422] on span "I completed these three Relias courses!" at bounding box center [587, 431] width 261 height 19
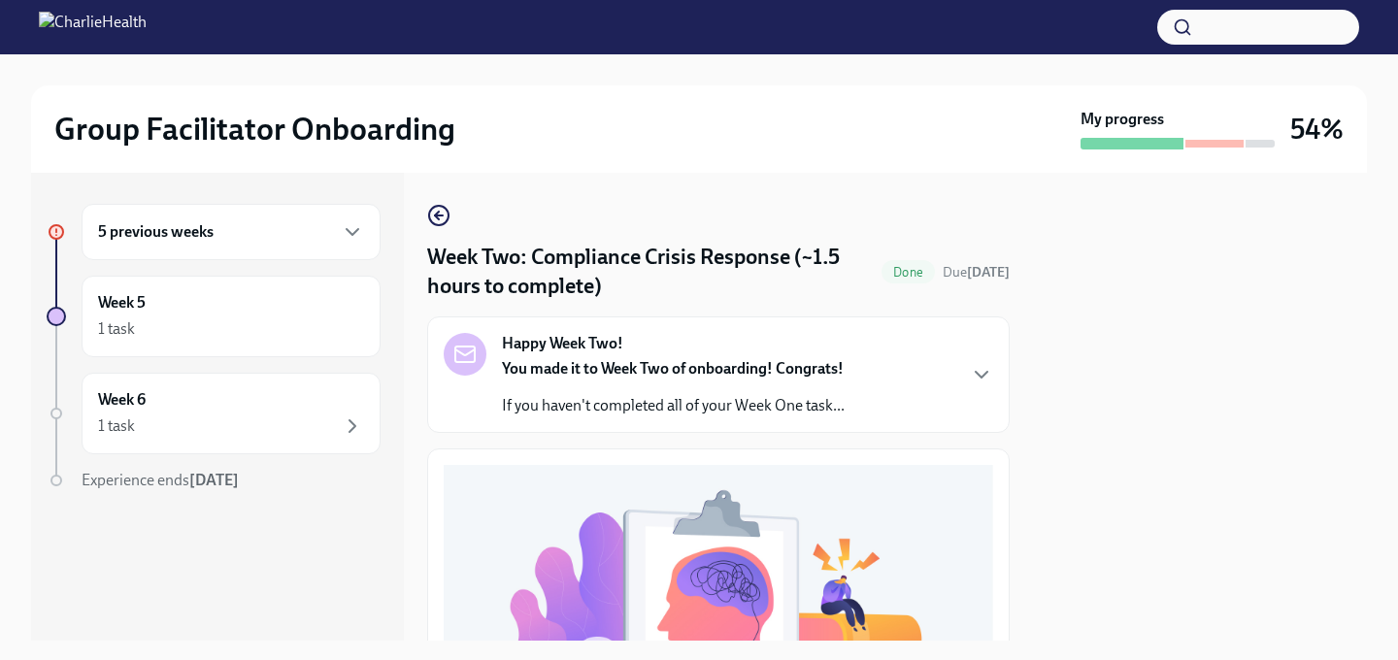
click at [431, 196] on div "Week Two: Compliance Crisis Response (~1.5 hours to complete) Done Due Sep 1st …" at bounding box center [718, 407] width 583 height 468
click at [431, 210] on circle "button" at bounding box center [438, 215] width 19 height 19
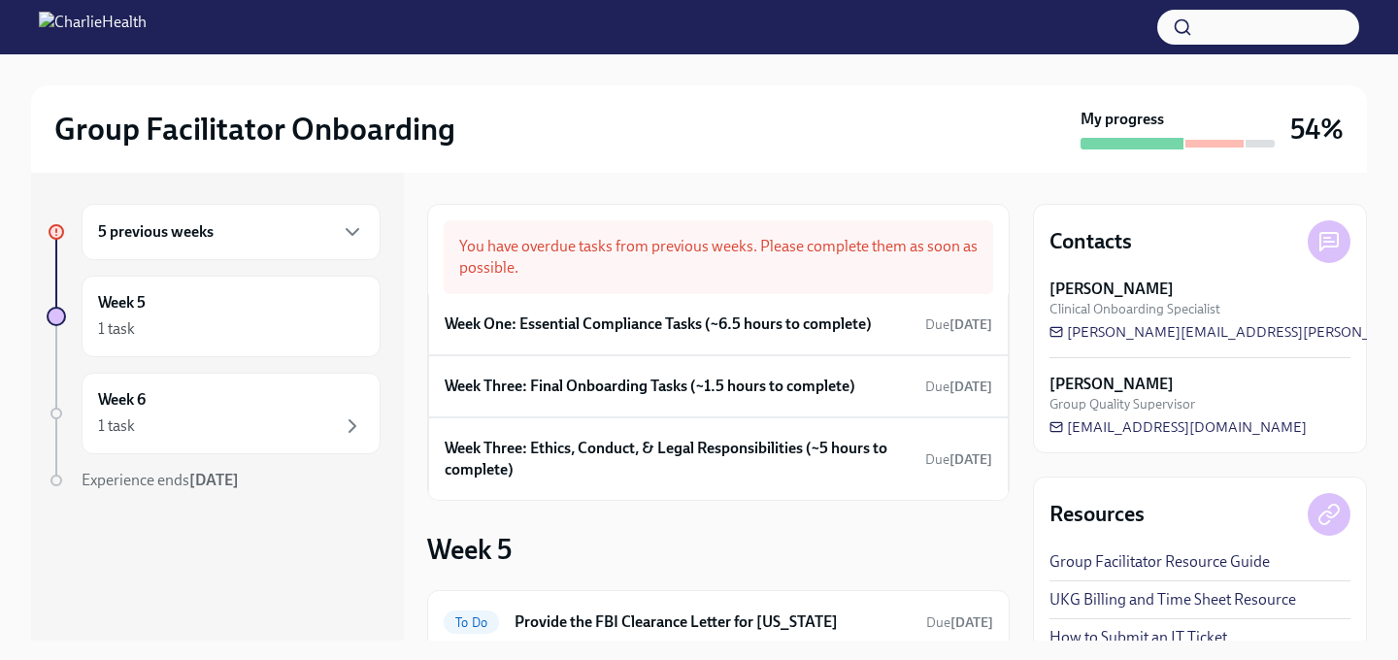
scroll to position [22, 0]
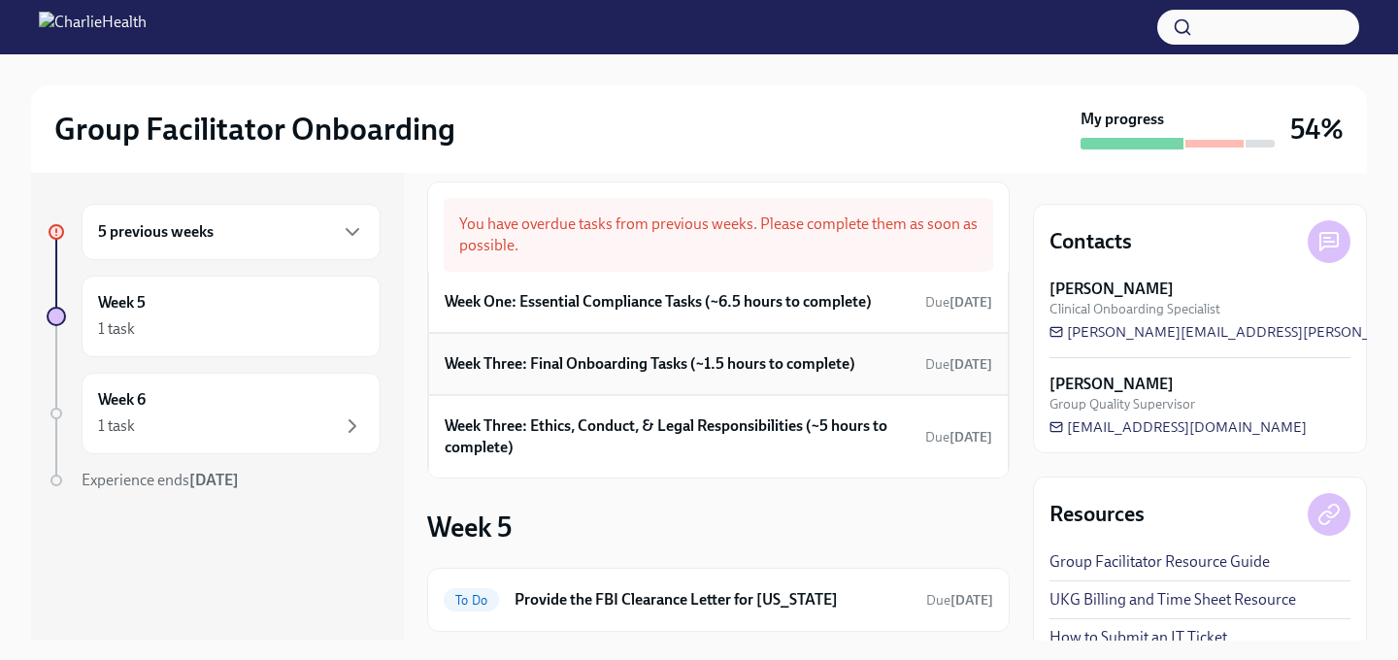
click at [592, 356] on h6 "Week Three: Final Onboarding Tasks (~1.5 hours to complete)" at bounding box center [650, 363] width 411 height 21
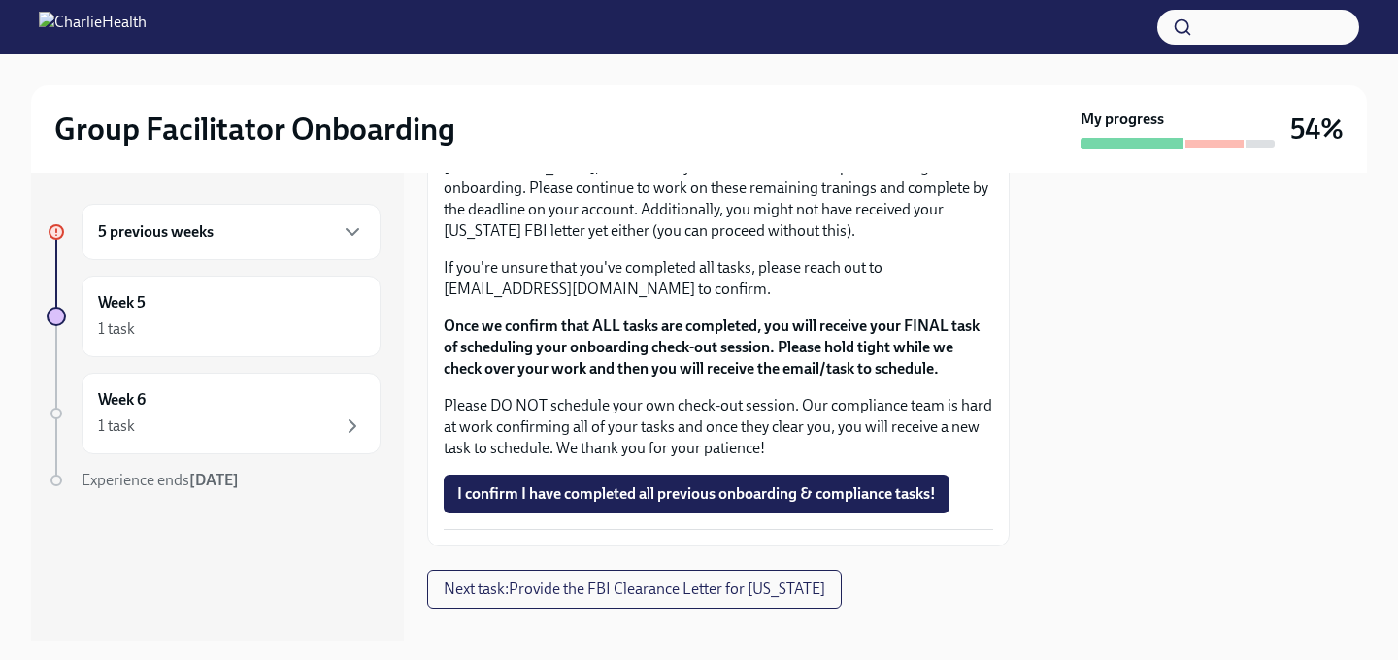
scroll to position [1785, 0]
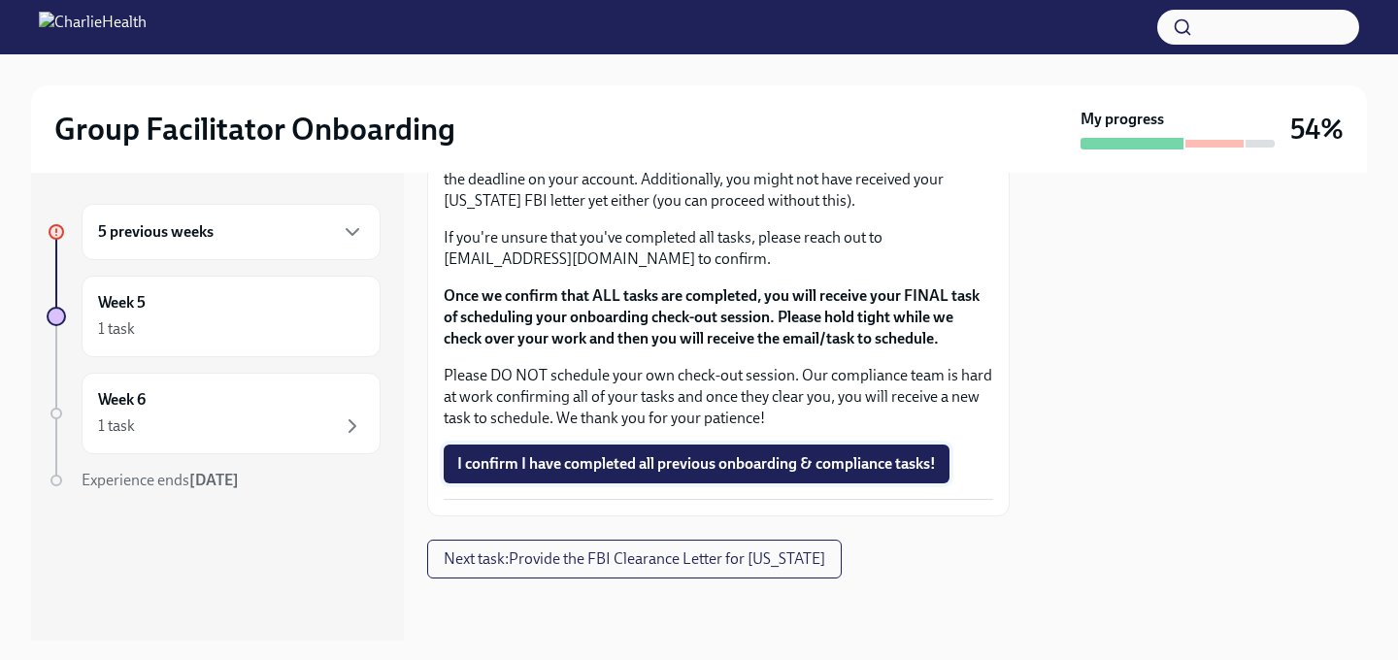
click at [562, 457] on span "I confirm I have completed all previous onboarding & compliance tasks!" at bounding box center [696, 463] width 479 height 19
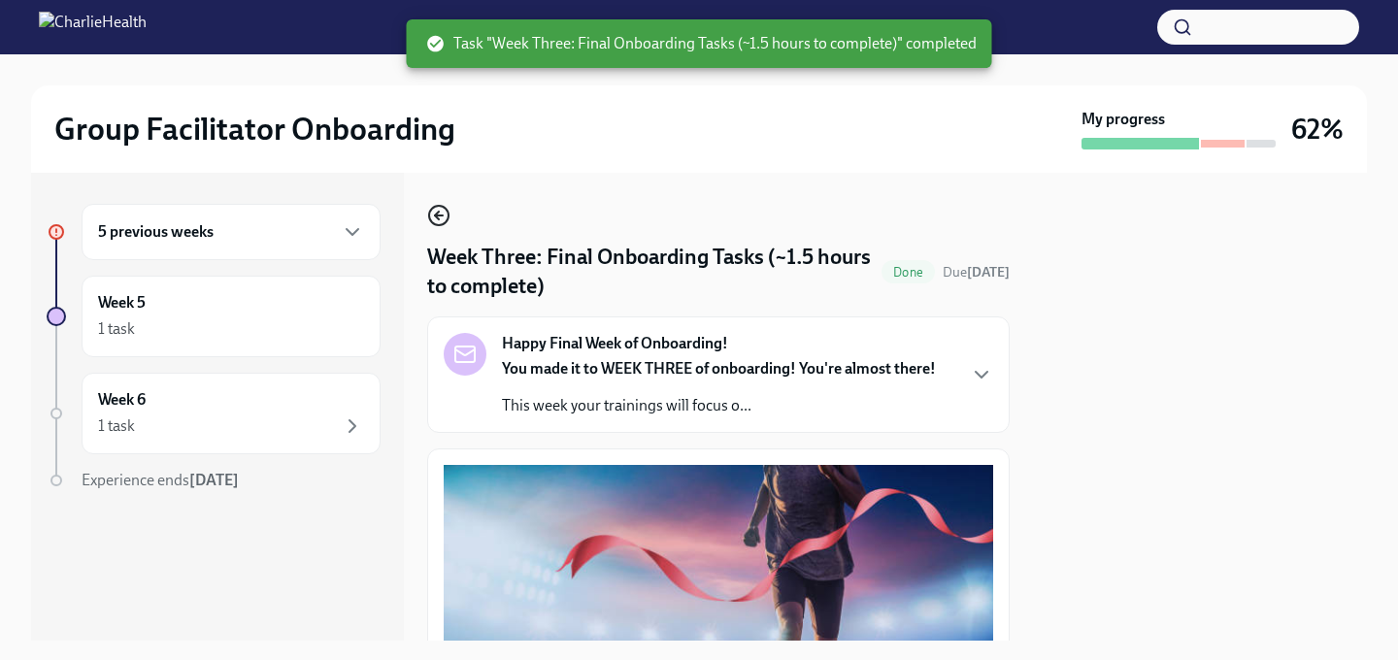
click at [446, 226] on icon "button" at bounding box center [438, 215] width 23 height 23
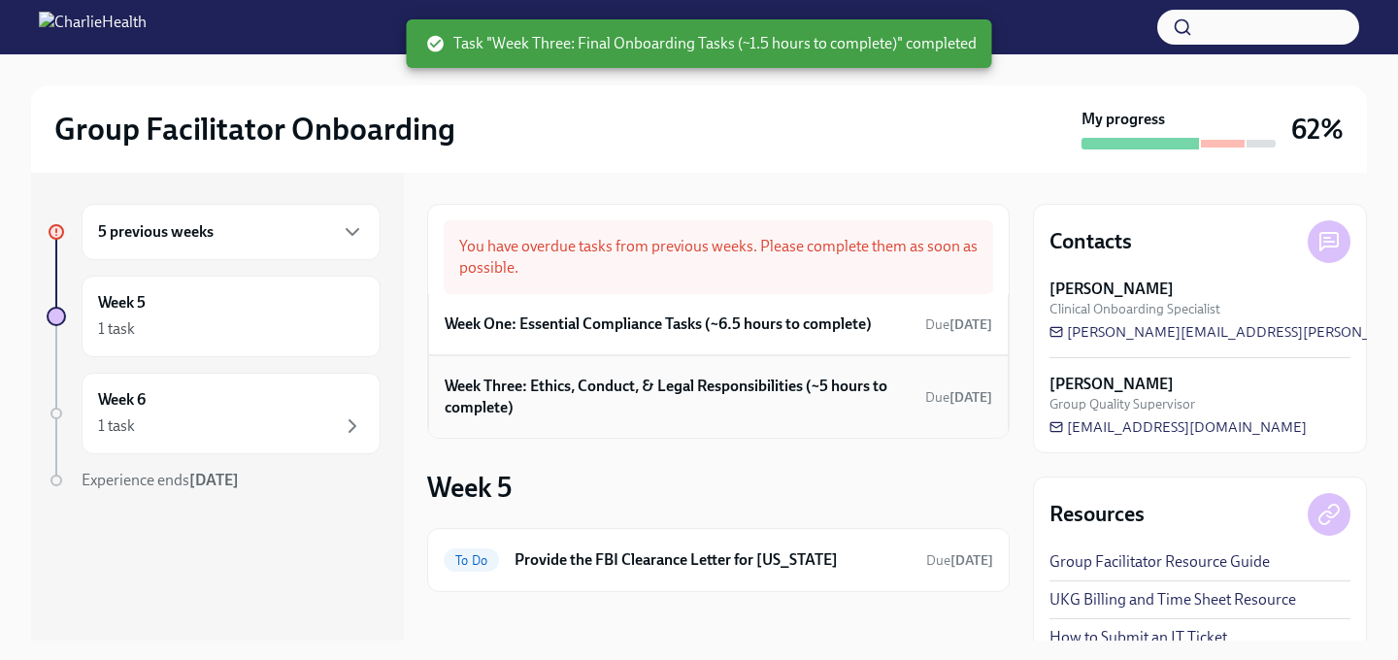
click at [597, 389] on h6 "Week Three: Ethics, Conduct, & Legal Responsibilities (~5 hours to complete)" at bounding box center [681, 397] width 473 height 43
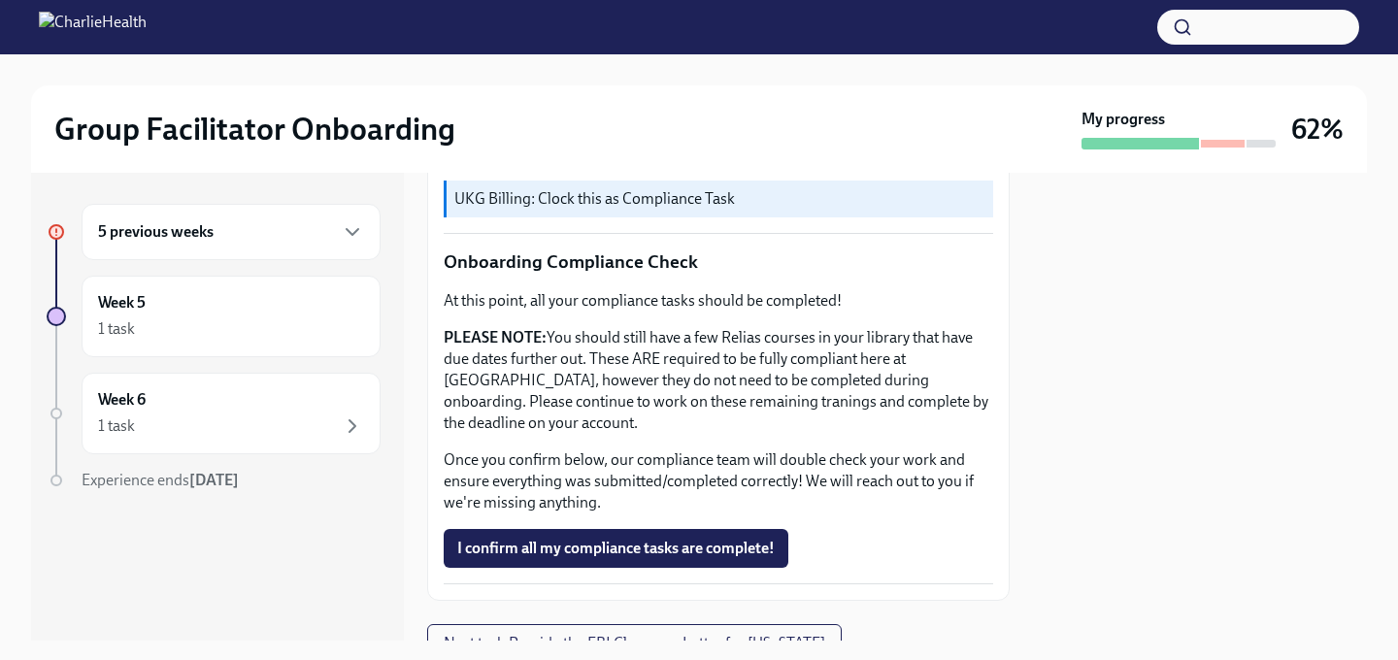
scroll to position [1176, 0]
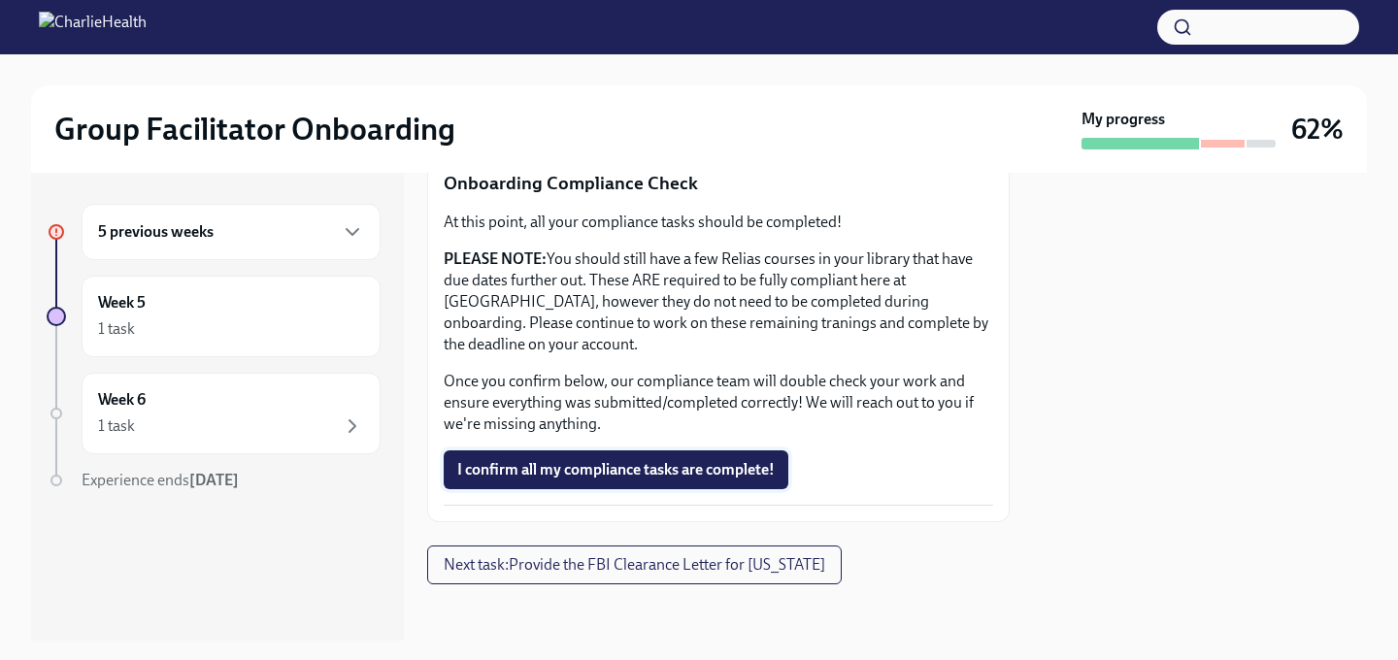
click at [578, 460] on span "I confirm all my compliance tasks are complete!" at bounding box center [615, 469] width 317 height 19
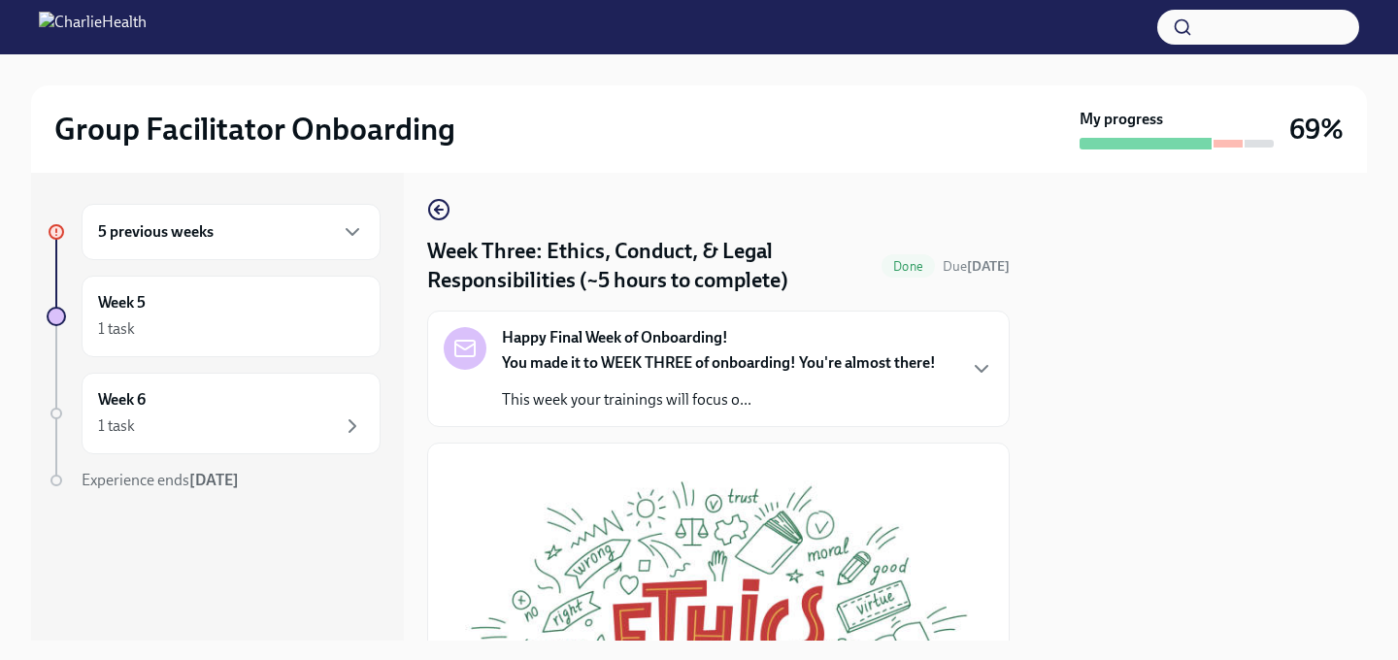
scroll to position [0, 0]
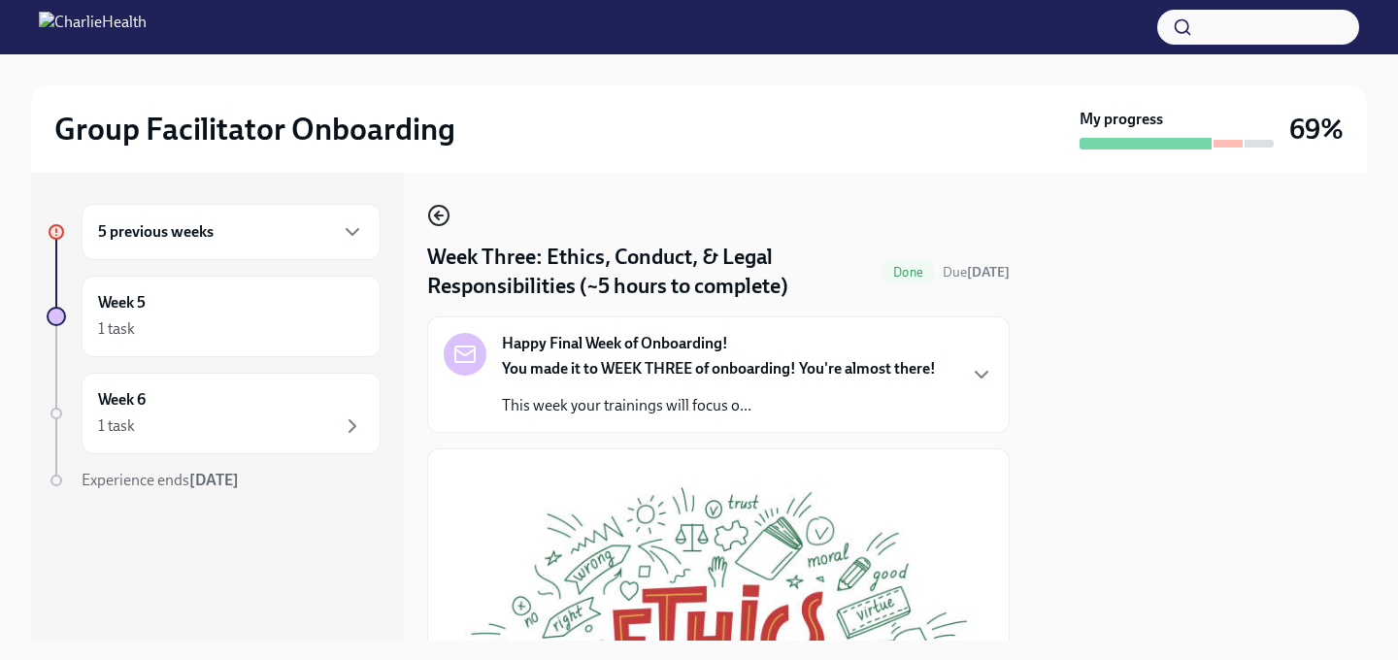
click at [441, 210] on icon "button" at bounding box center [438, 215] width 23 height 23
